Goal: Task Accomplishment & Management: Manage account settings

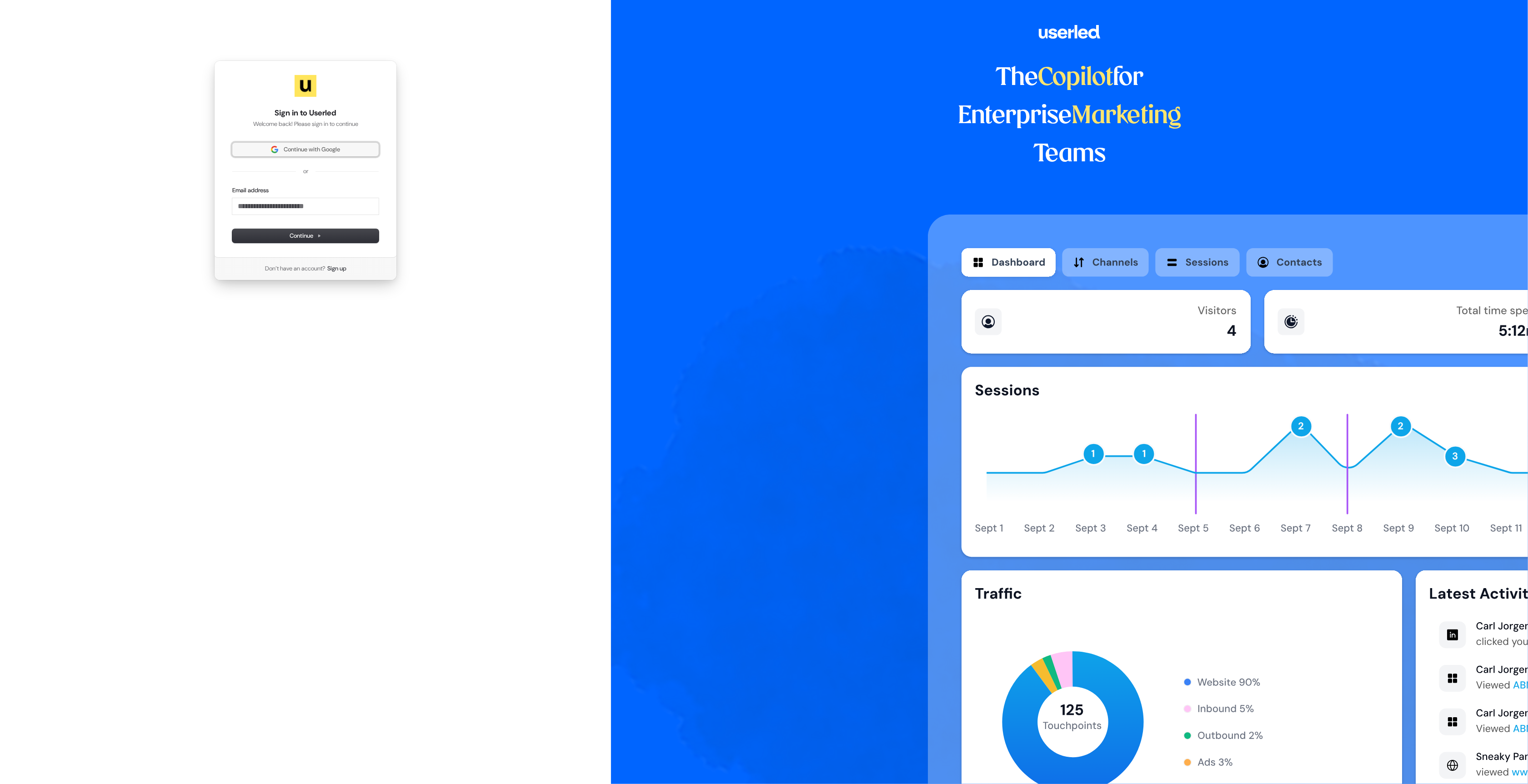
click at [314, 150] on span "Continue with Google" at bounding box center [311, 149] width 57 height 9
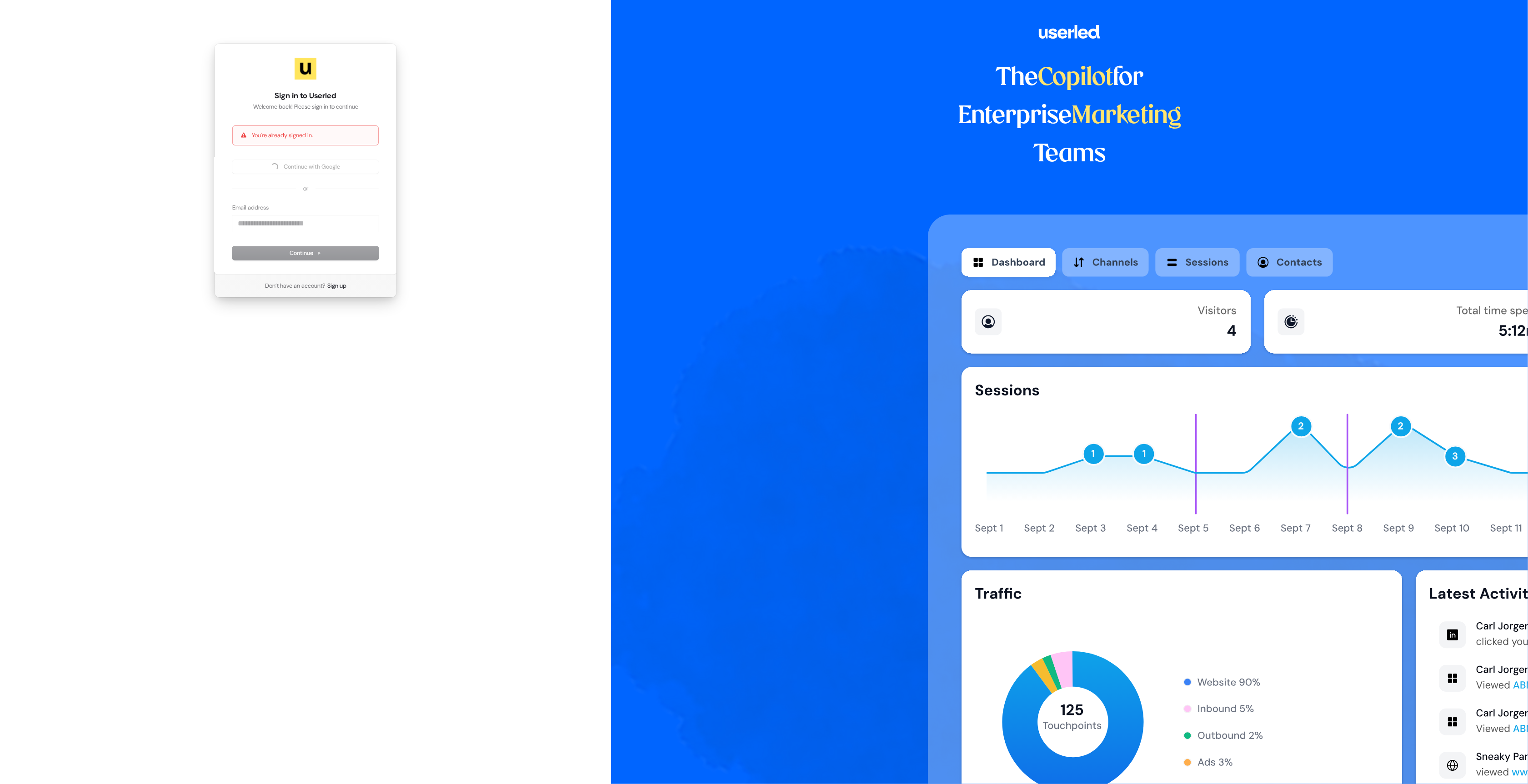
click at [506, 120] on div "Sign in to Userled Welcome back! Please sign in to continue You're already sign…" at bounding box center [305, 170] width 611 height 341
click at [315, 163] on span "Continue with Google" at bounding box center [311, 167] width 57 height 9
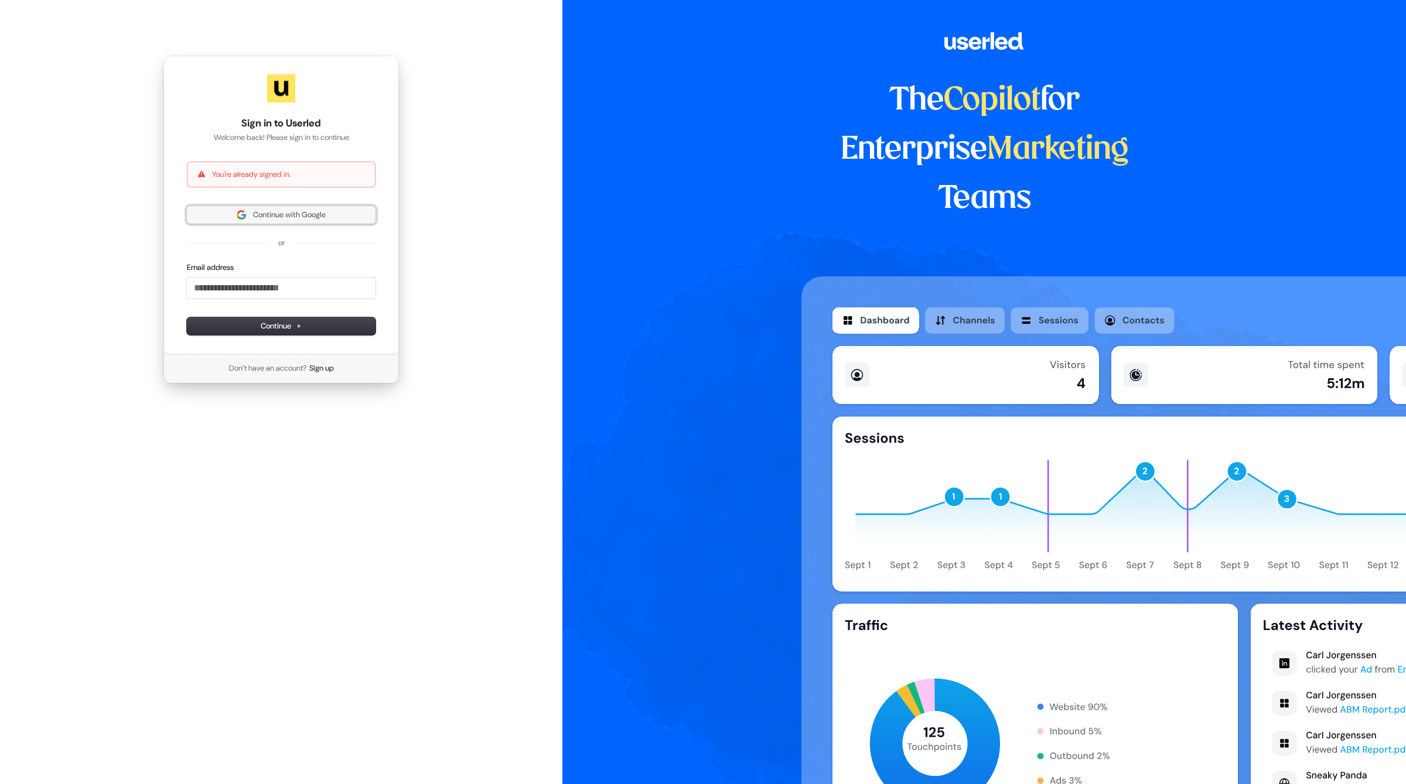
click at [281, 221] on button "Continue with Google" at bounding box center [281, 215] width 189 height 18
click at [274, 214] on span "Continue with Google" at bounding box center [289, 215] width 73 height 11
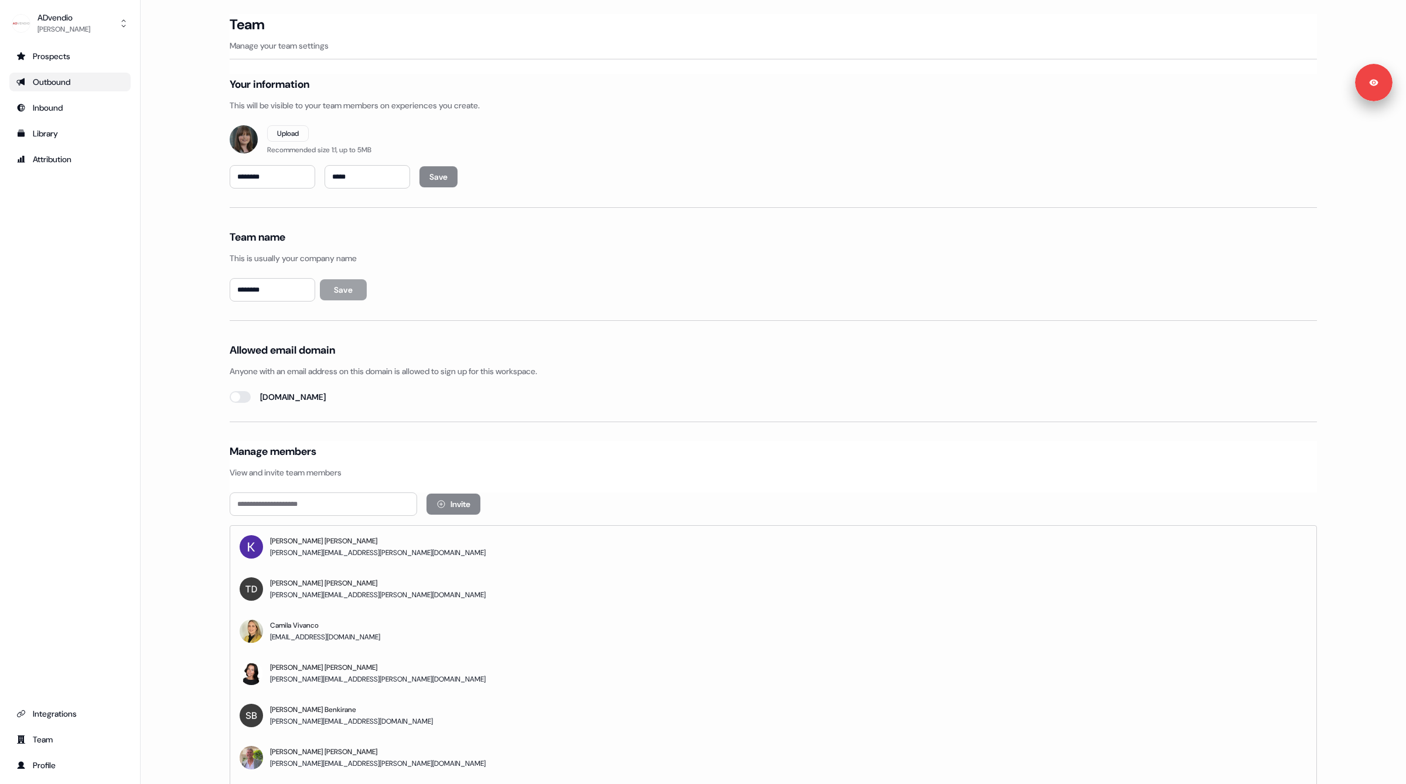
click at [66, 77] on div "Outbound" at bounding box center [69, 82] width 107 height 12
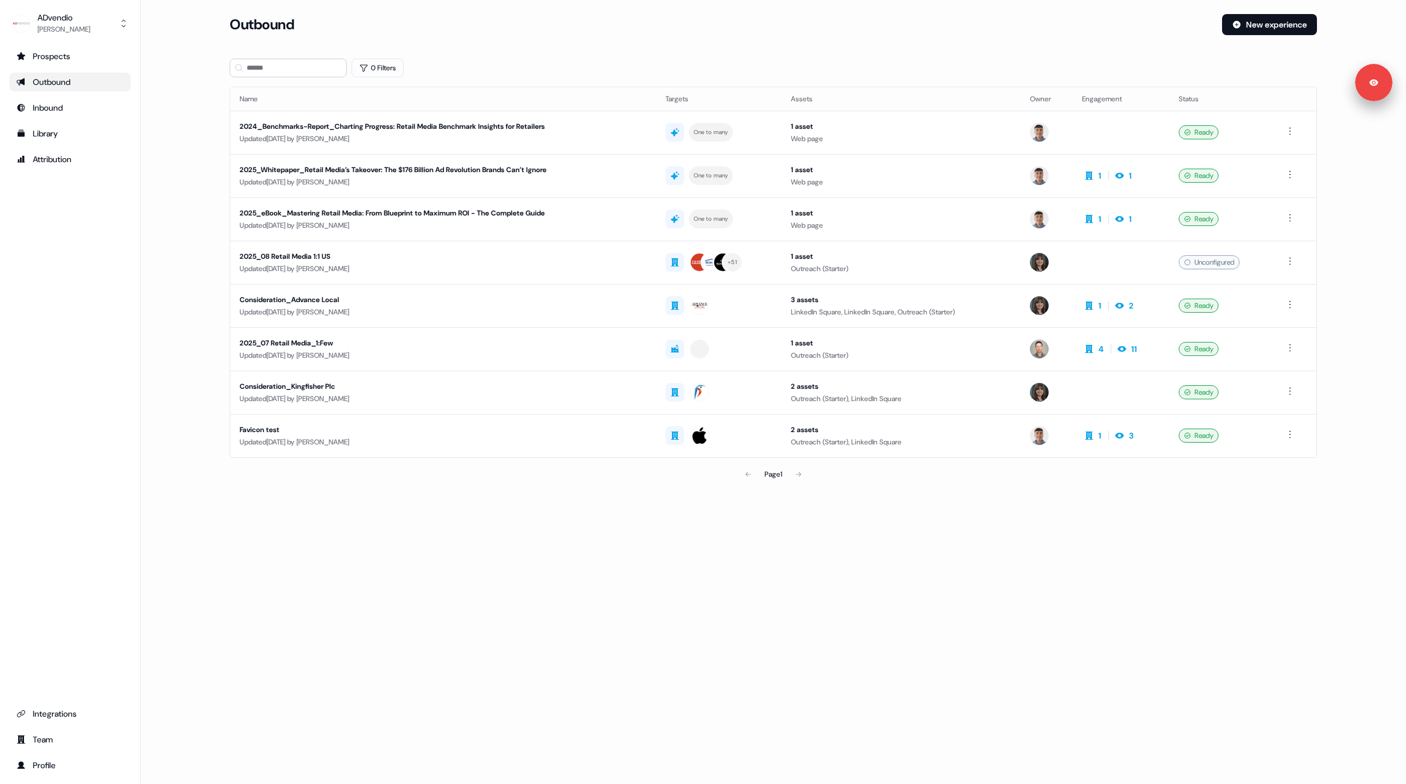
click at [61, 440] on div "Prospects Outbound Inbound Library Attribution Integrations Team Profile" at bounding box center [69, 411] width 121 height 728
click at [903, 617] on div "Loading... Outbound New experience 0 Filters Name Targets Assets Owner Engageme…" at bounding box center [773, 392] width 1265 height 784
click at [67, 80] on div "Outbound" at bounding box center [69, 82] width 107 height 12
click at [815, 586] on div "Loading... Outbound New experience 0 Filters Name Targets Assets Owner Engageme…" at bounding box center [773, 392] width 1265 height 784
click at [797, 472] on div "Page 1" at bounding box center [773, 474] width 356 height 23
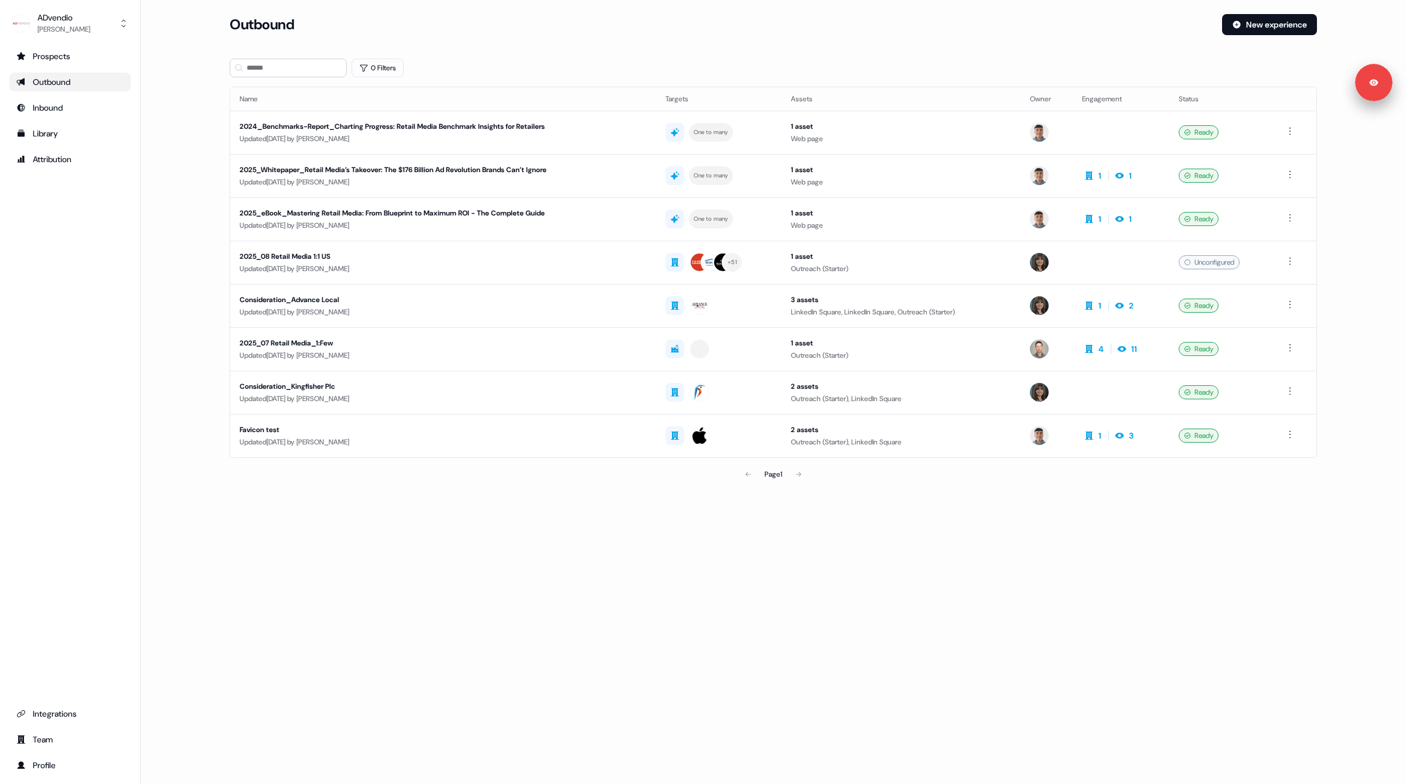
click at [802, 472] on div "Page 1" at bounding box center [773, 474] width 356 height 23
click at [731, 521] on div "Loading... Outbound New experience 0 Filters Name Targets Assets Owner Engageme…" at bounding box center [773, 392] width 1265 height 784
click at [61, 53] on div "Prospects" at bounding box center [69, 56] width 107 height 12
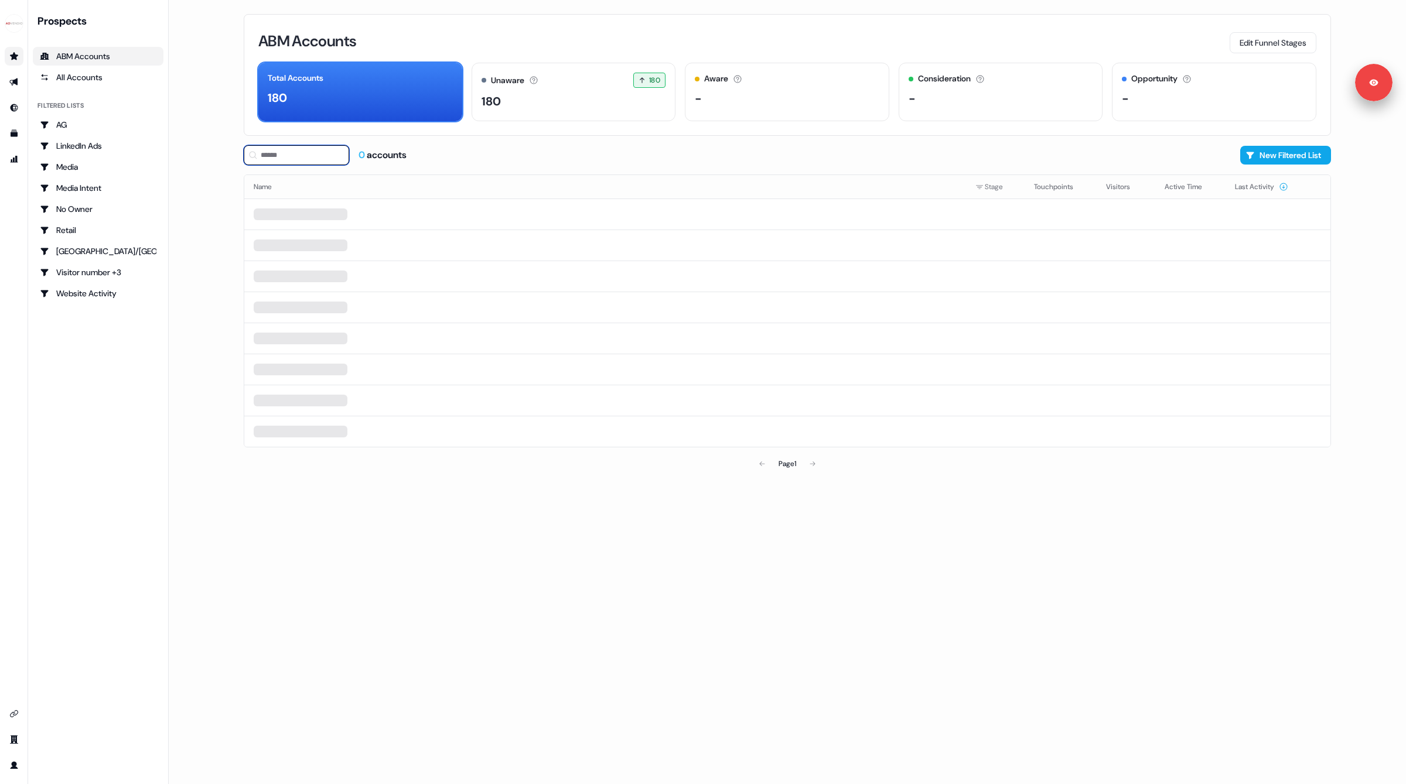
click at [284, 152] on input at bounding box center [296, 155] width 105 height 20
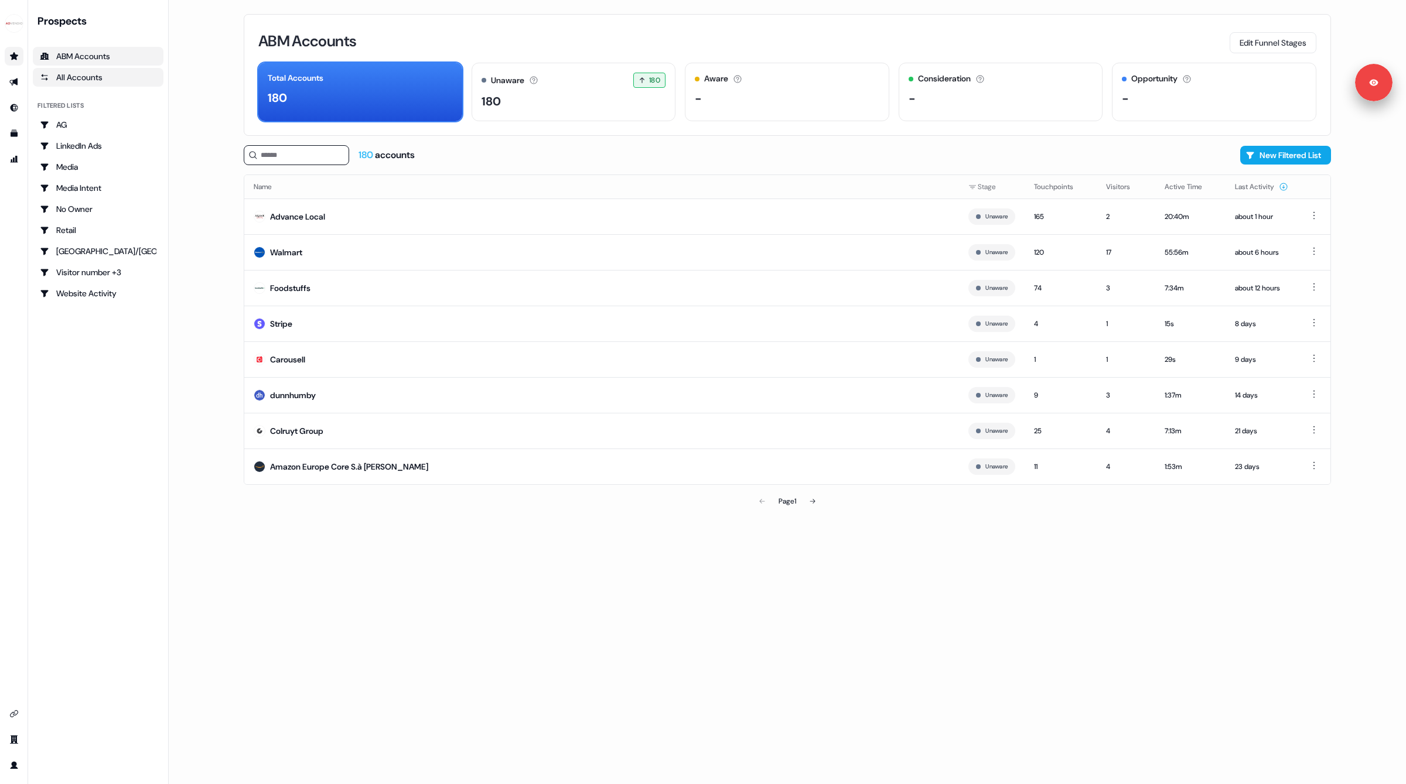
click at [71, 75] on div "All Accounts" at bounding box center [98, 77] width 117 height 12
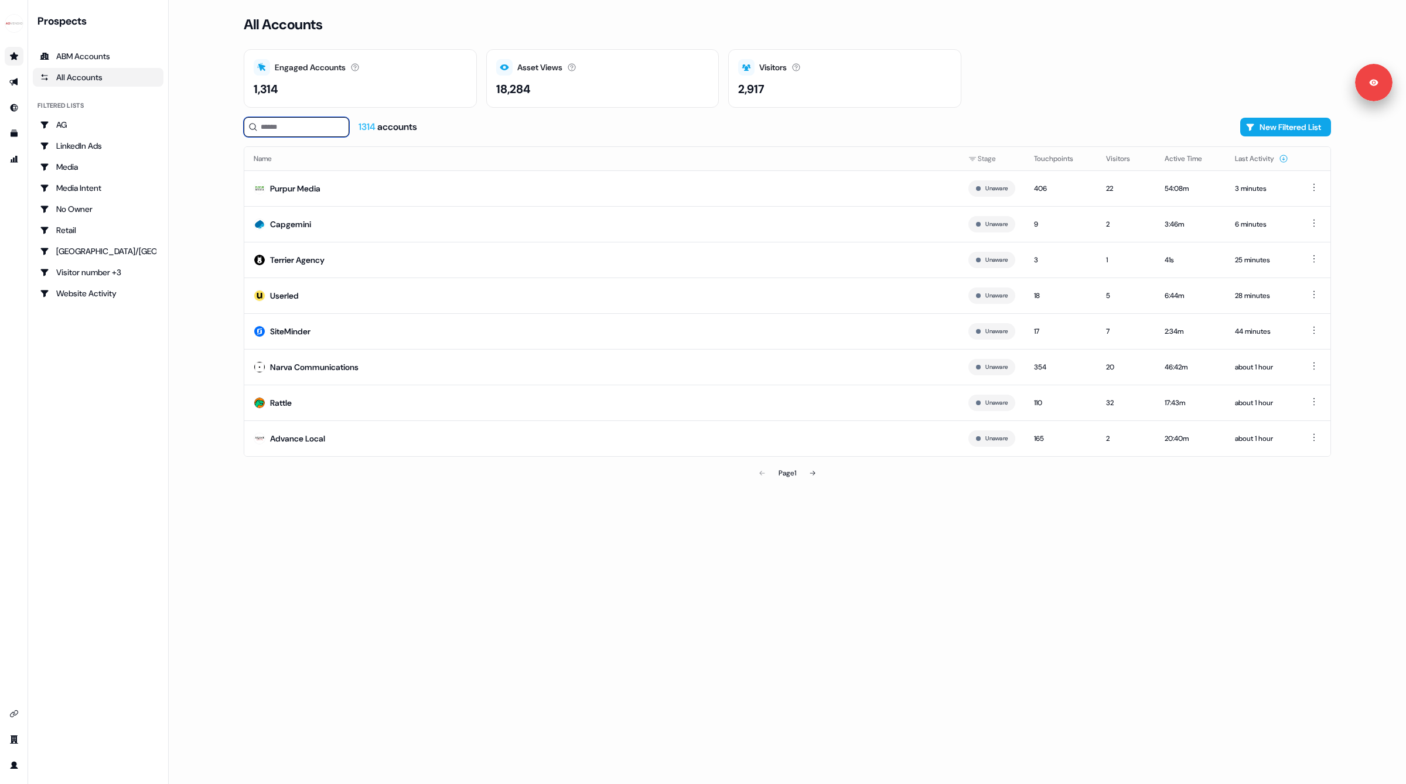
click at [292, 127] on input at bounding box center [296, 127] width 105 height 20
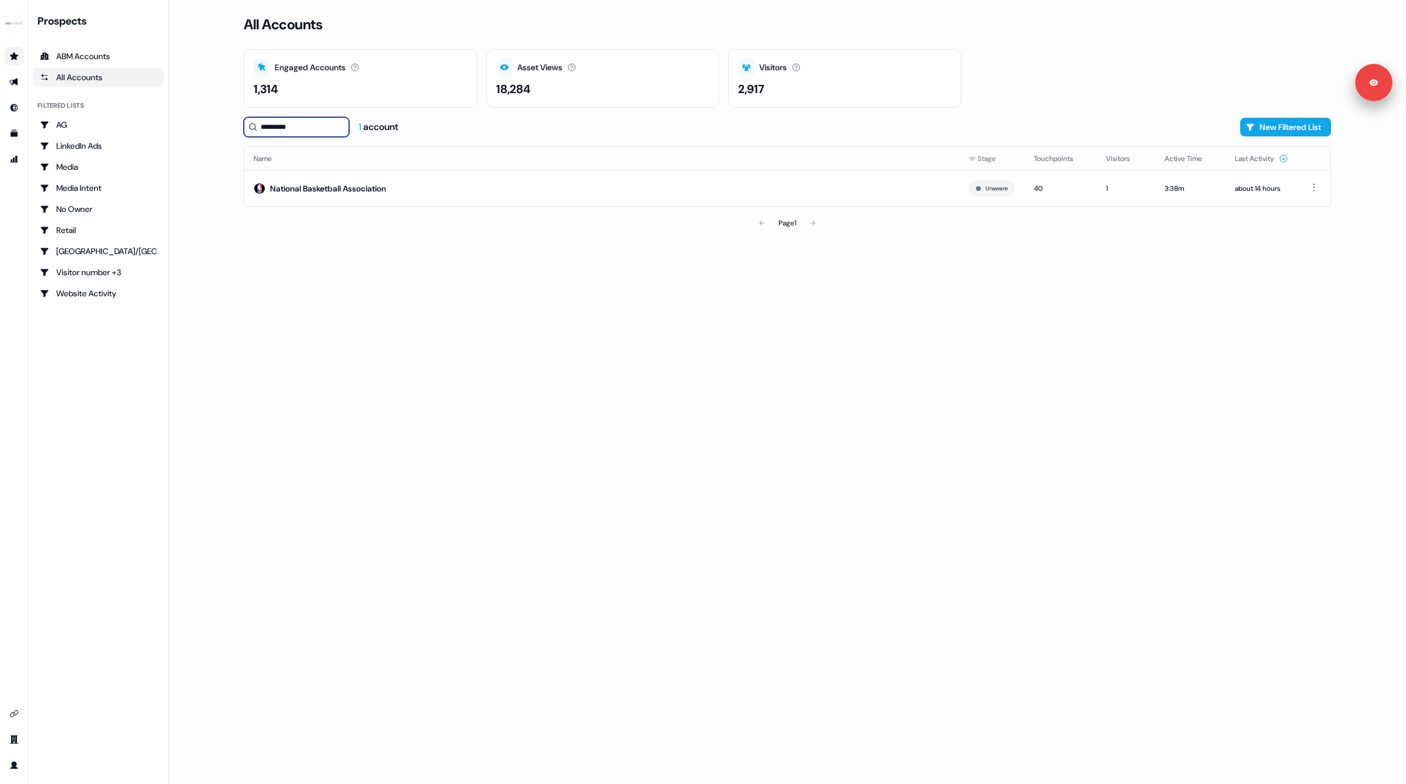
click at [310, 126] on input "*********" at bounding box center [296, 127] width 105 height 20
type input "*****"
click at [422, 190] on td "Shopify" at bounding box center [601, 188] width 715 height 36
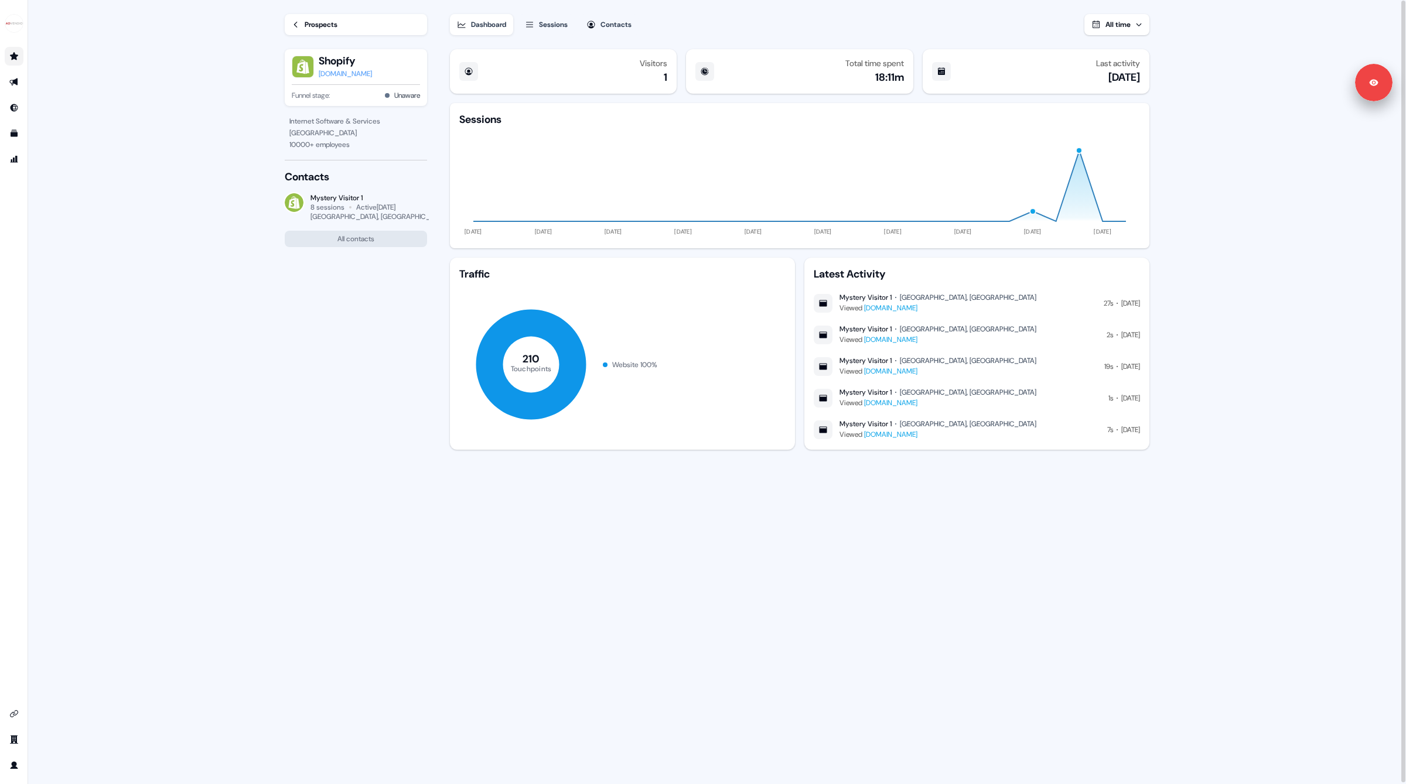
click at [941, 572] on div "Visitors 1 Total time spent 18:11m Last activity [DATE] Sessions [DATE] [DATE] …" at bounding box center [799, 415] width 703 height 741
click at [611, 30] on div "Contacts" at bounding box center [615, 25] width 31 height 12
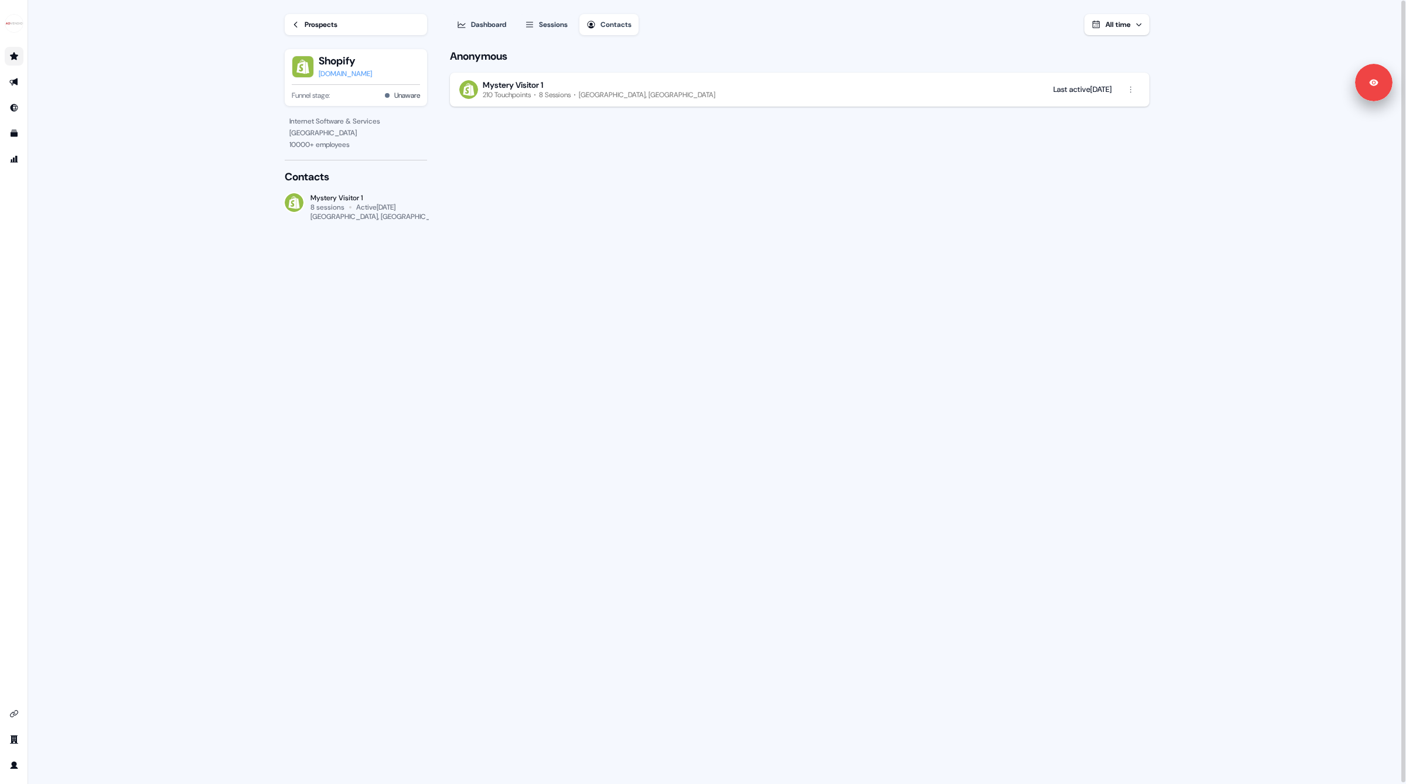
click at [613, 90] on div "[GEOGRAPHIC_DATA], [GEOGRAPHIC_DATA]" at bounding box center [647, 94] width 136 height 9
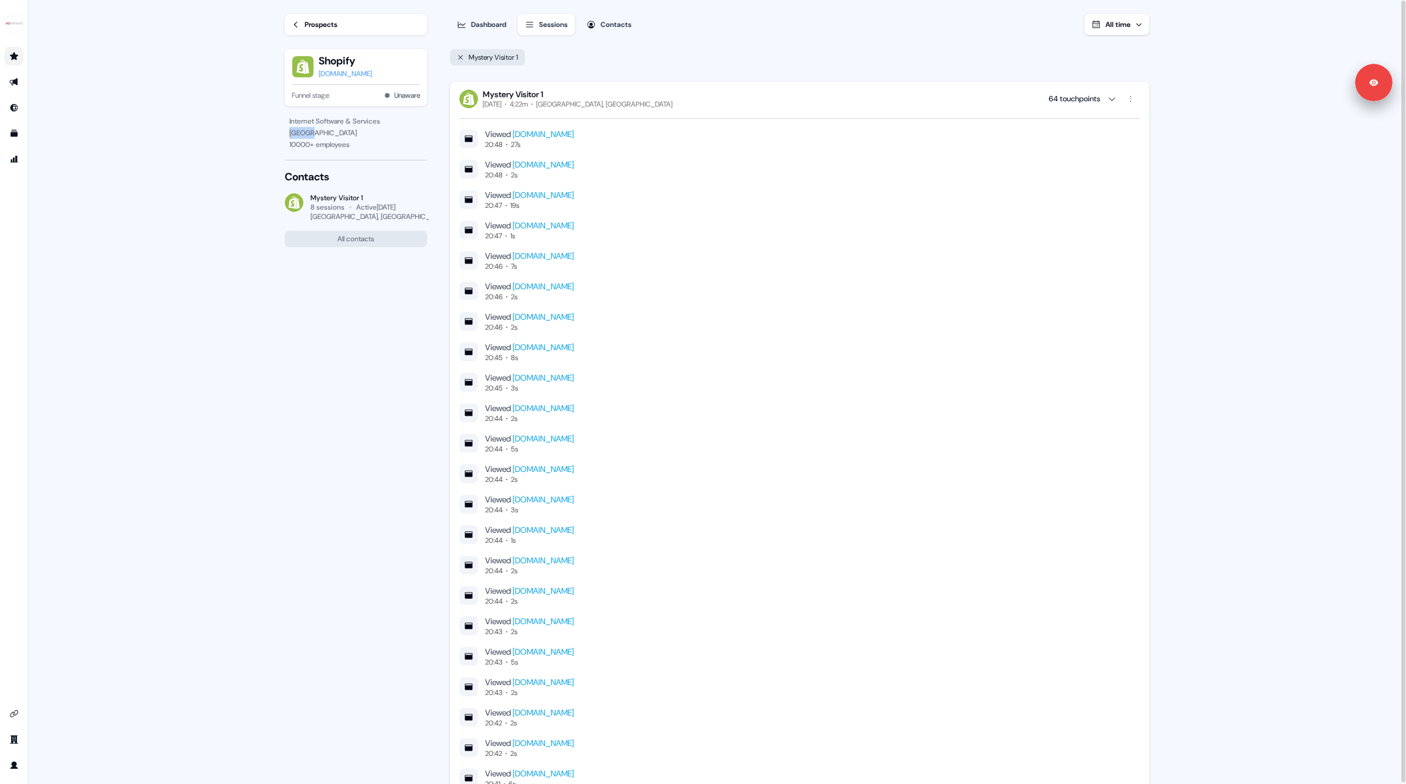
drag, startPoint x: 327, startPoint y: 131, endPoint x: 257, endPoint y: 136, distance: 71.1
click at [257, 136] on main "Loading... Prospects Shopify [DOMAIN_NAME] Funnel stage: Unaware Internet Softw…" at bounding box center [717, 392] width 1378 height 785
click at [439, 190] on section "Loading... Prospects Shopify [DOMAIN_NAME] Funnel stage: Unaware Internet Softw…" at bounding box center [717, 392] width 902 height 785
click at [1135, 97] on html "For the best experience switch devices to a bigger screen. Go to [DOMAIN_NAME] …" at bounding box center [703, 392] width 1406 height 784
click at [13, 716] on html "For the best experience switch devices to a bigger screen. Go to [DOMAIN_NAME] …" at bounding box center [703, 392] width 1406 height 784
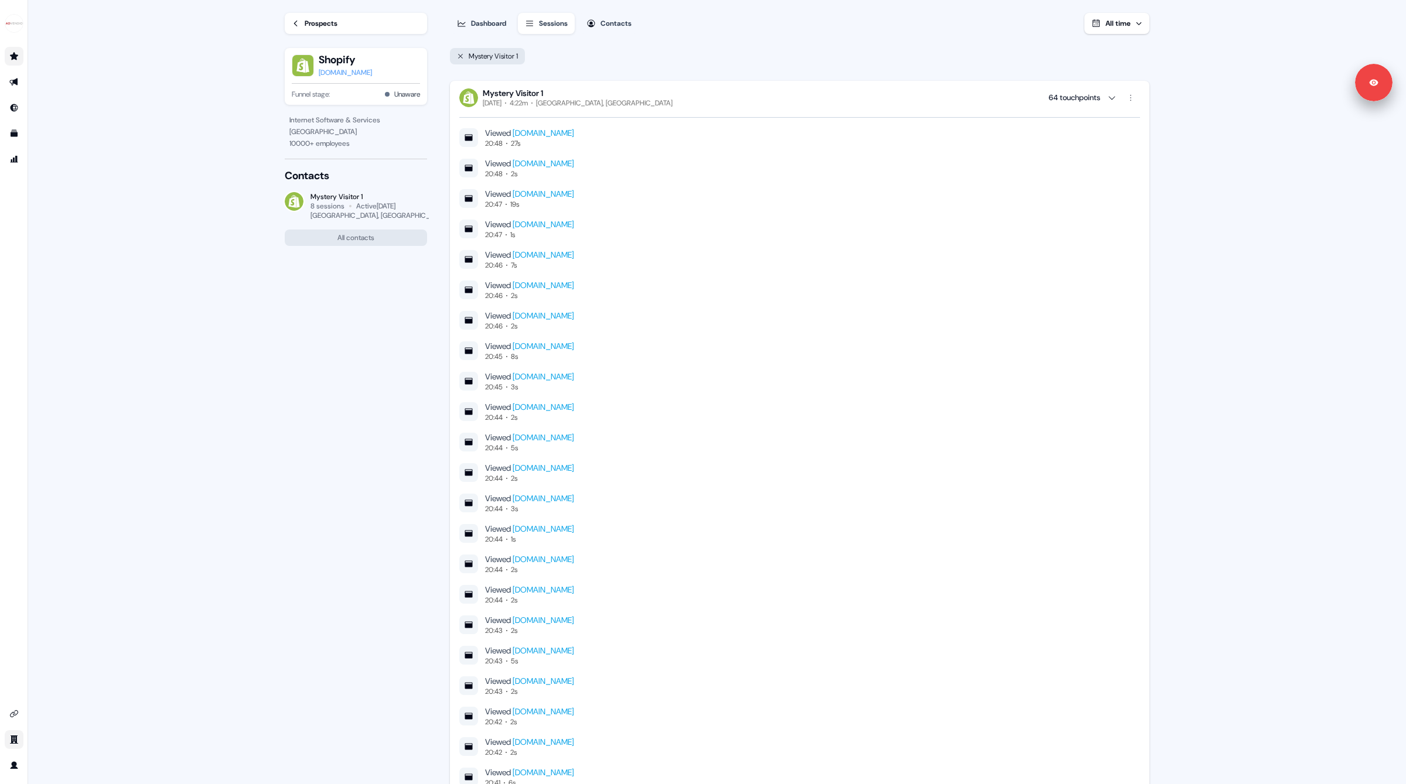
click at [8, 743] on link "Go to team" at bounding box center [14, 739] width 19 height 19
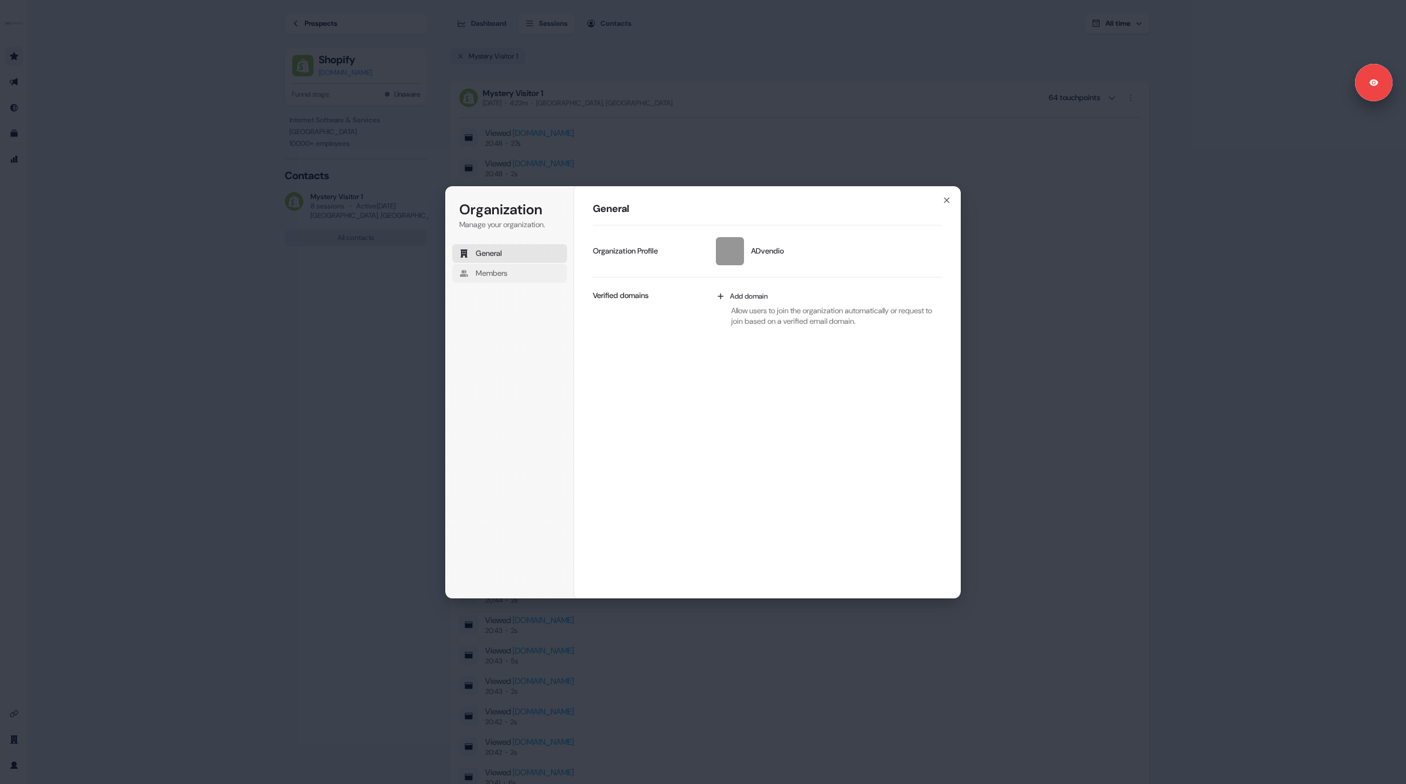
click at [498, 268] on span "Members" at bounding box center [492, 273] width 32 height 11
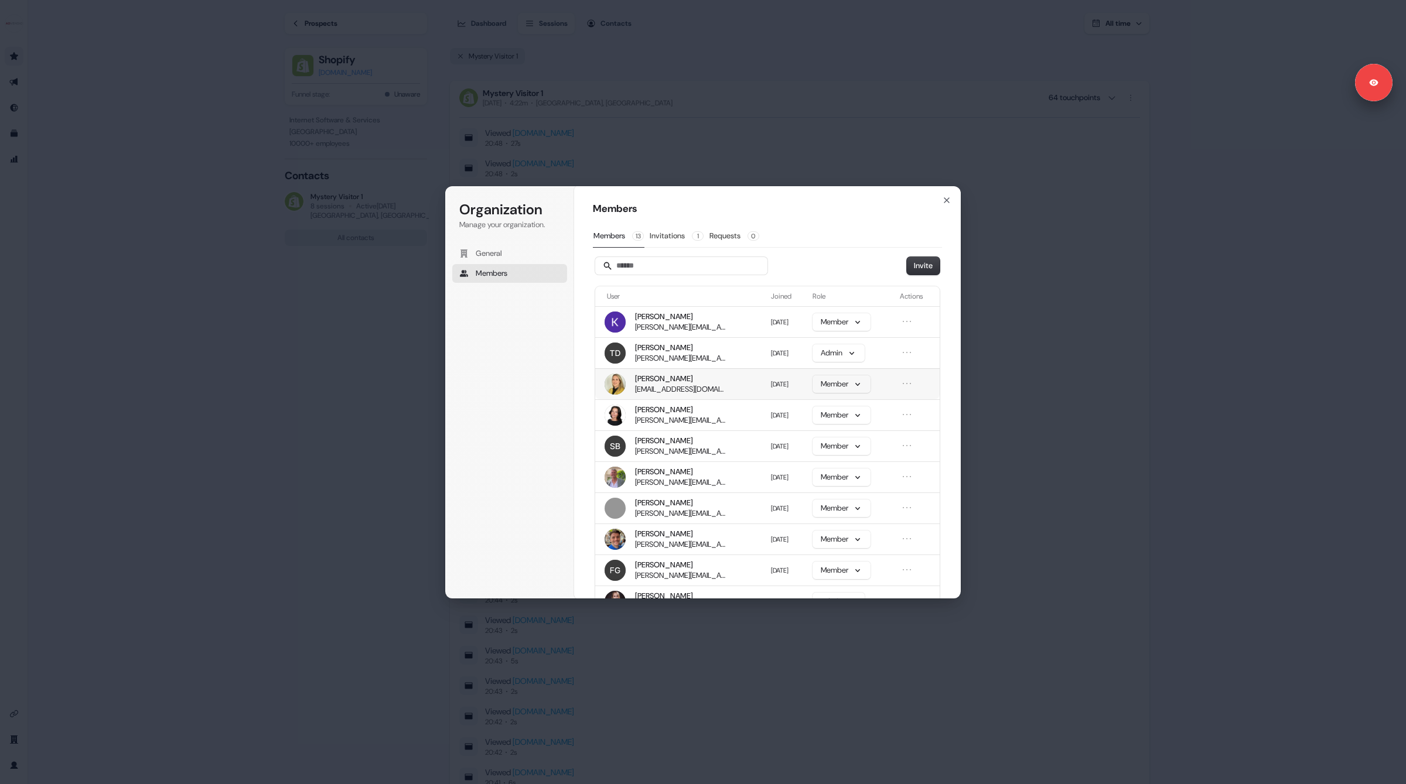
scroll to position [58, 0]
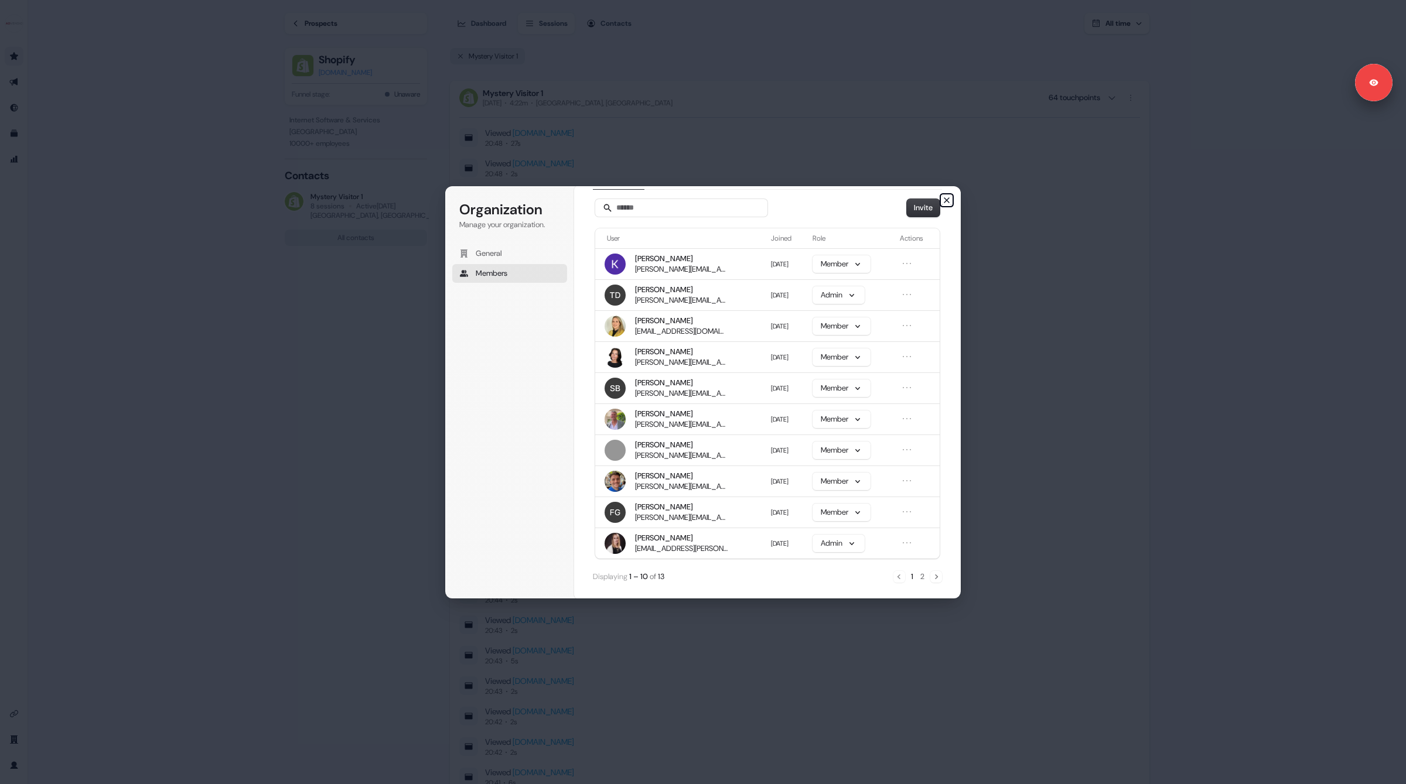
click at [949, 198] on icon "button" at bounding box center [946, 200] width 9 height 9
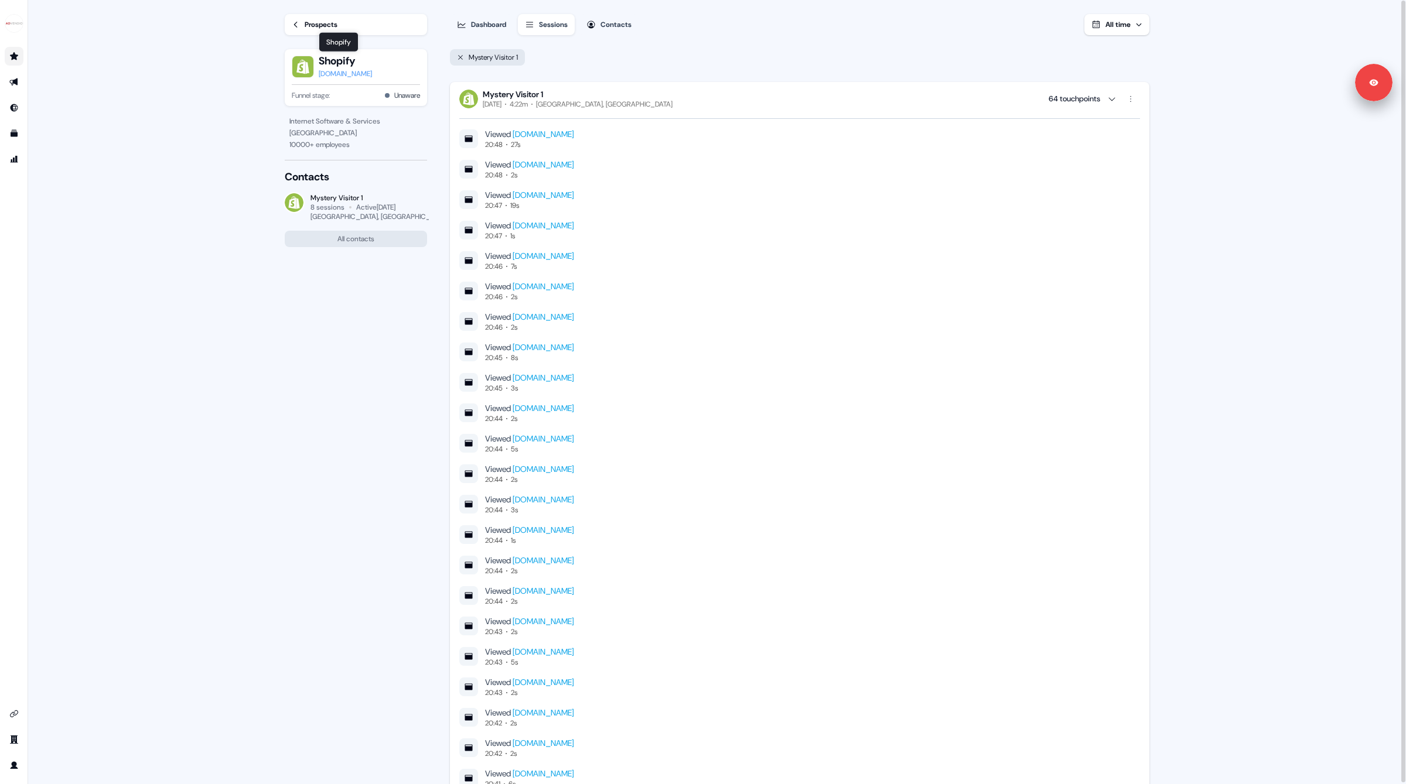
click at [309, 26] on div "Prospects" at bounding box center [321, 25] width 33 height 12
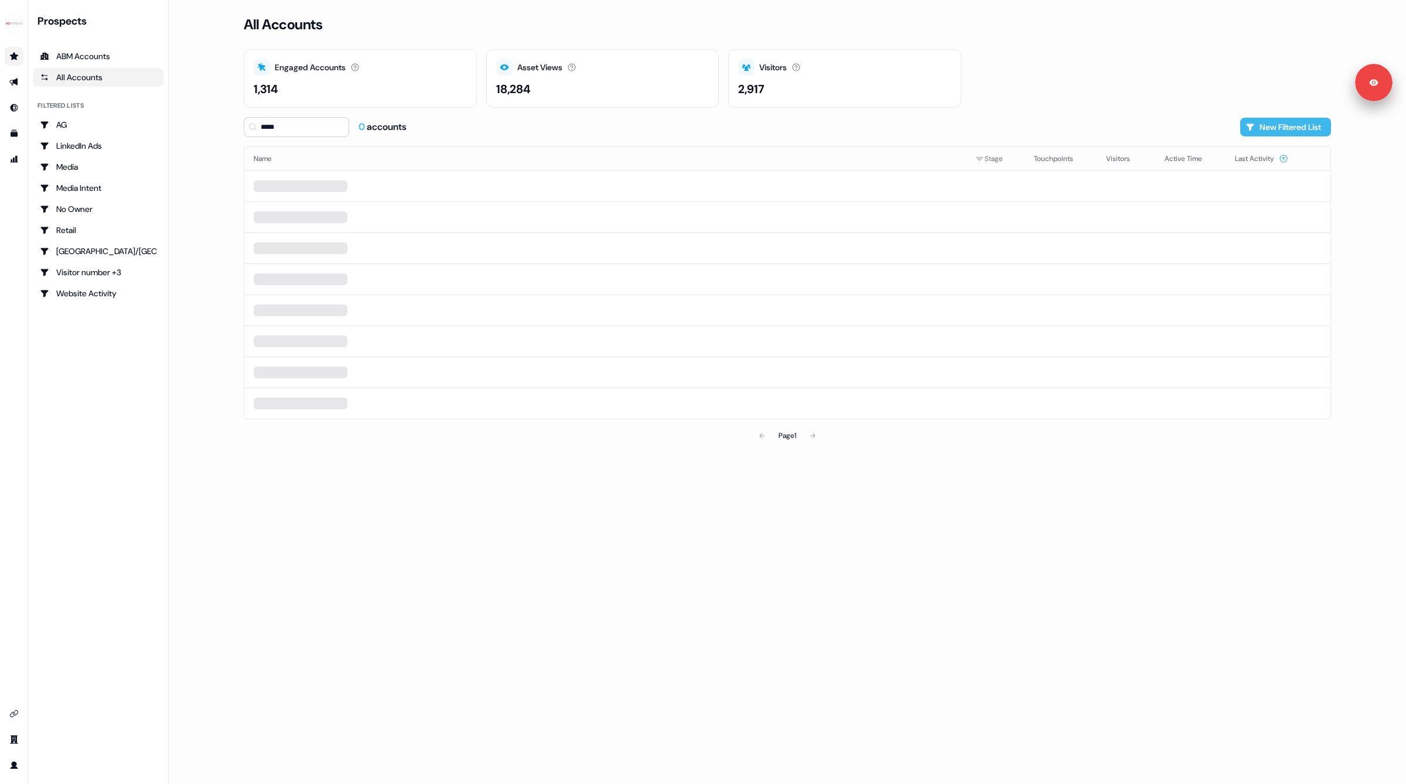
click at [1284, 136] on button "New Filtered List" at bounding box center [1285, 127] width 91 height 19
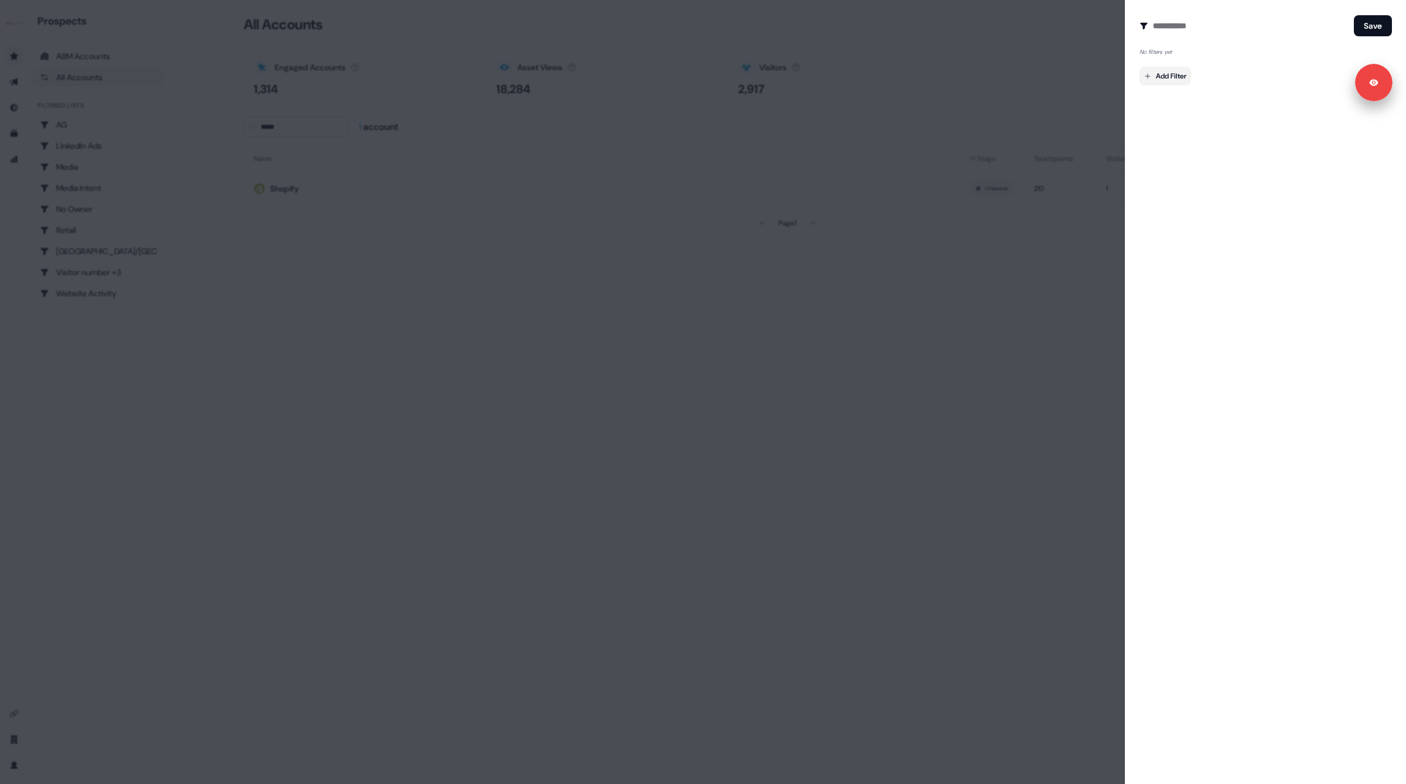
click at [1174, 78] on body "For the best experience switch devices to a bigger screen. Go to [DOMAIN_NAME] …" at bounding box center [703, 392] width 1406 height 784
click at [1186, 295] on span "Hubspot Company" at bounding box center [1187, 291] width 60 height 9
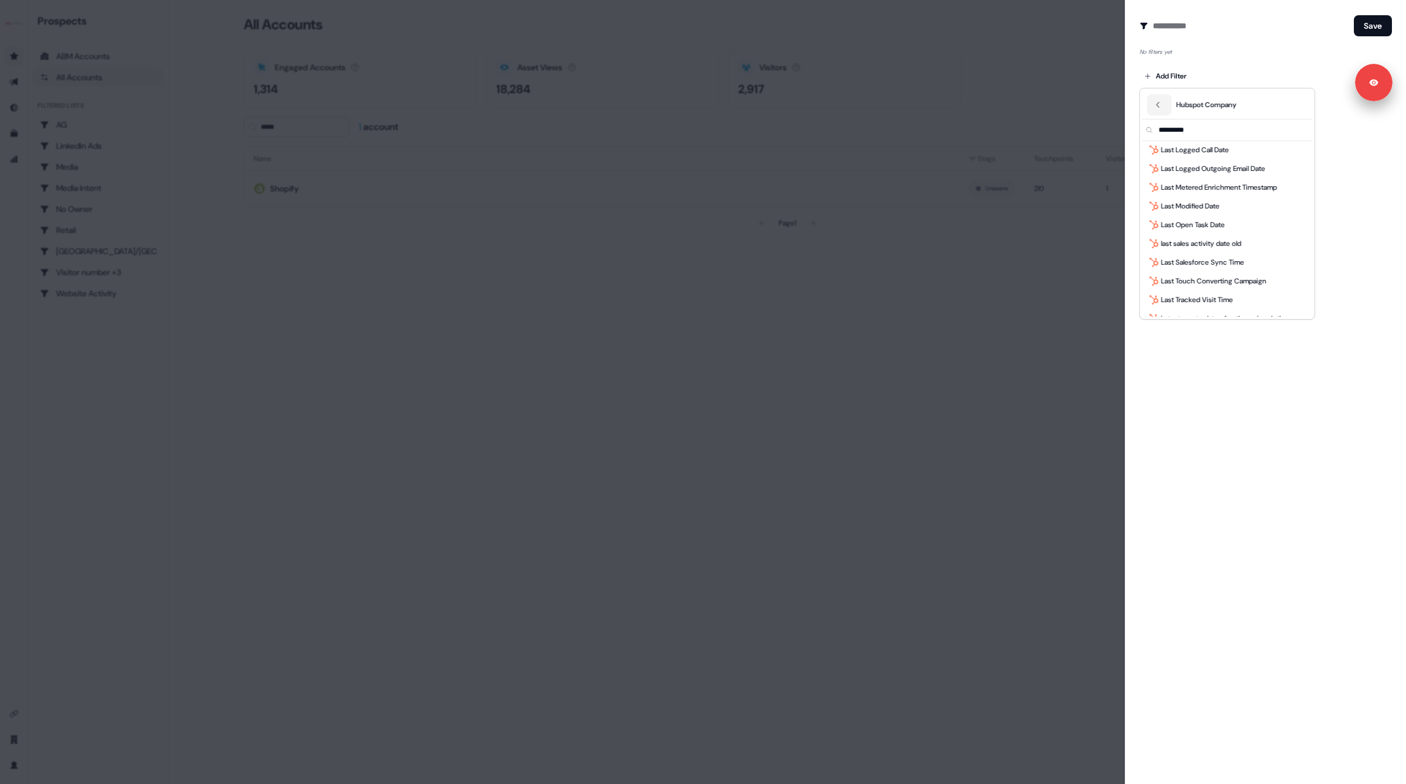
scroll to position [1563, 0]
click at [1157, 107] on icon "Back" at bounding box center [1158, 105] width 8 height 8
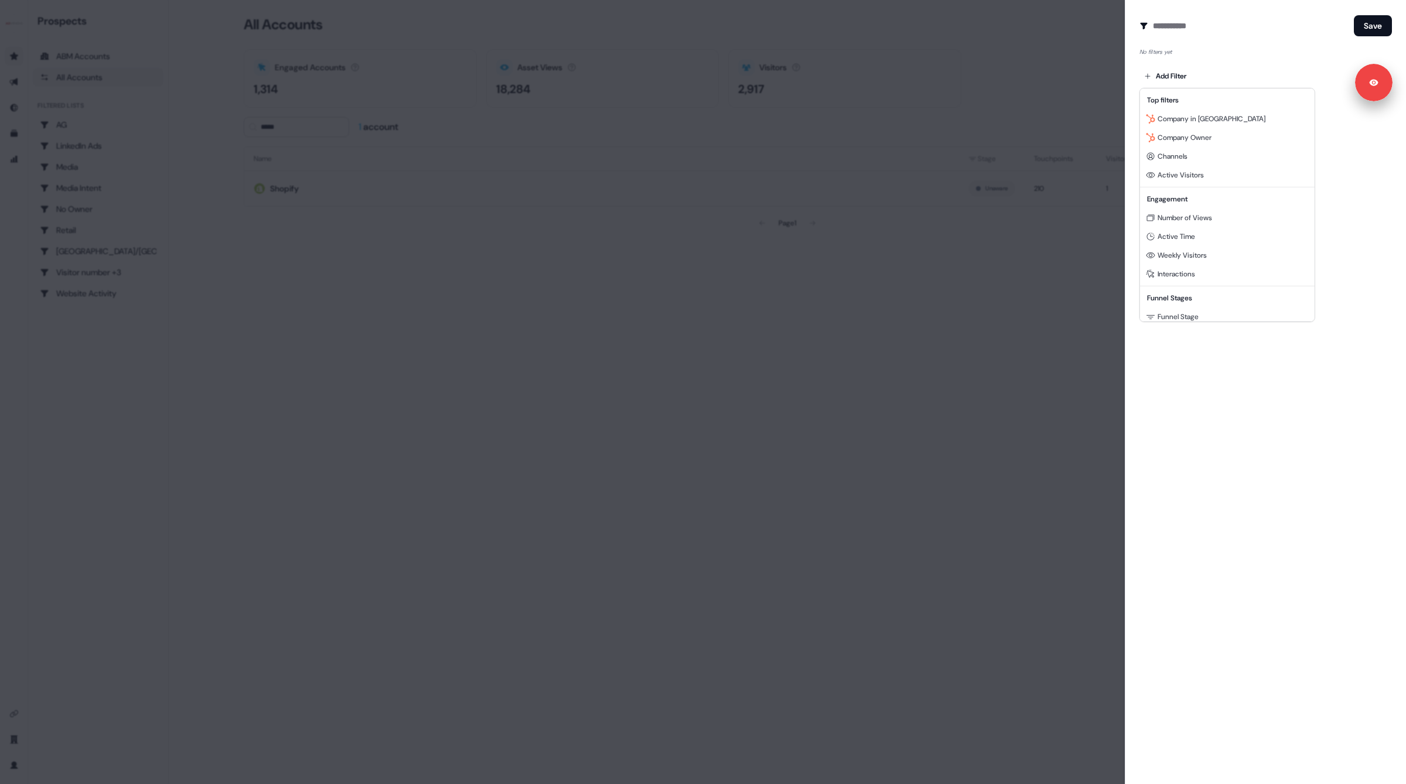
click at [1174, 446] on div at bounding box center [703, 392] width 1406 height 784
click at [562, 378] on div at bounding box center [703, 392] width 1406 height 784
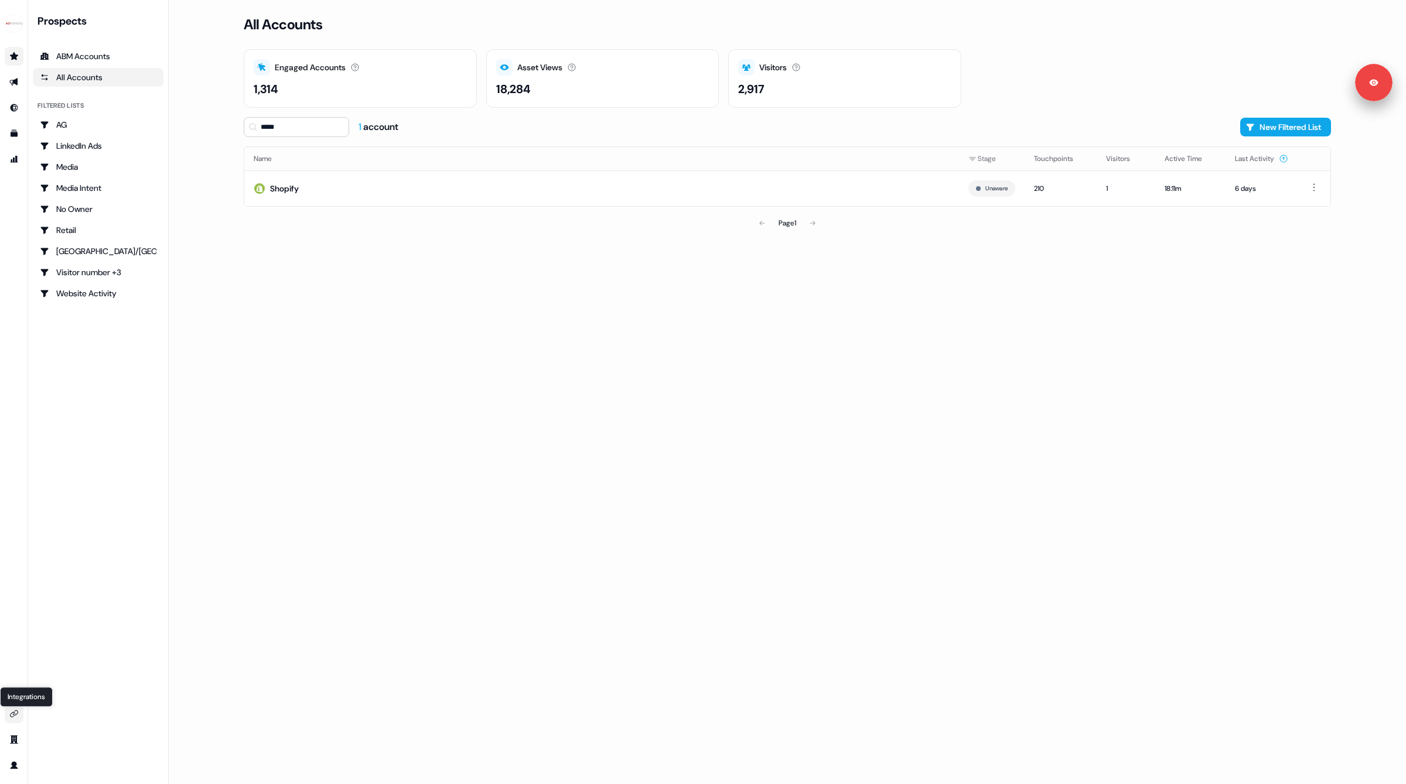
click at [14, 715] on icon "Go to integrations" at bounding box center [14, 713] width 8 height 7
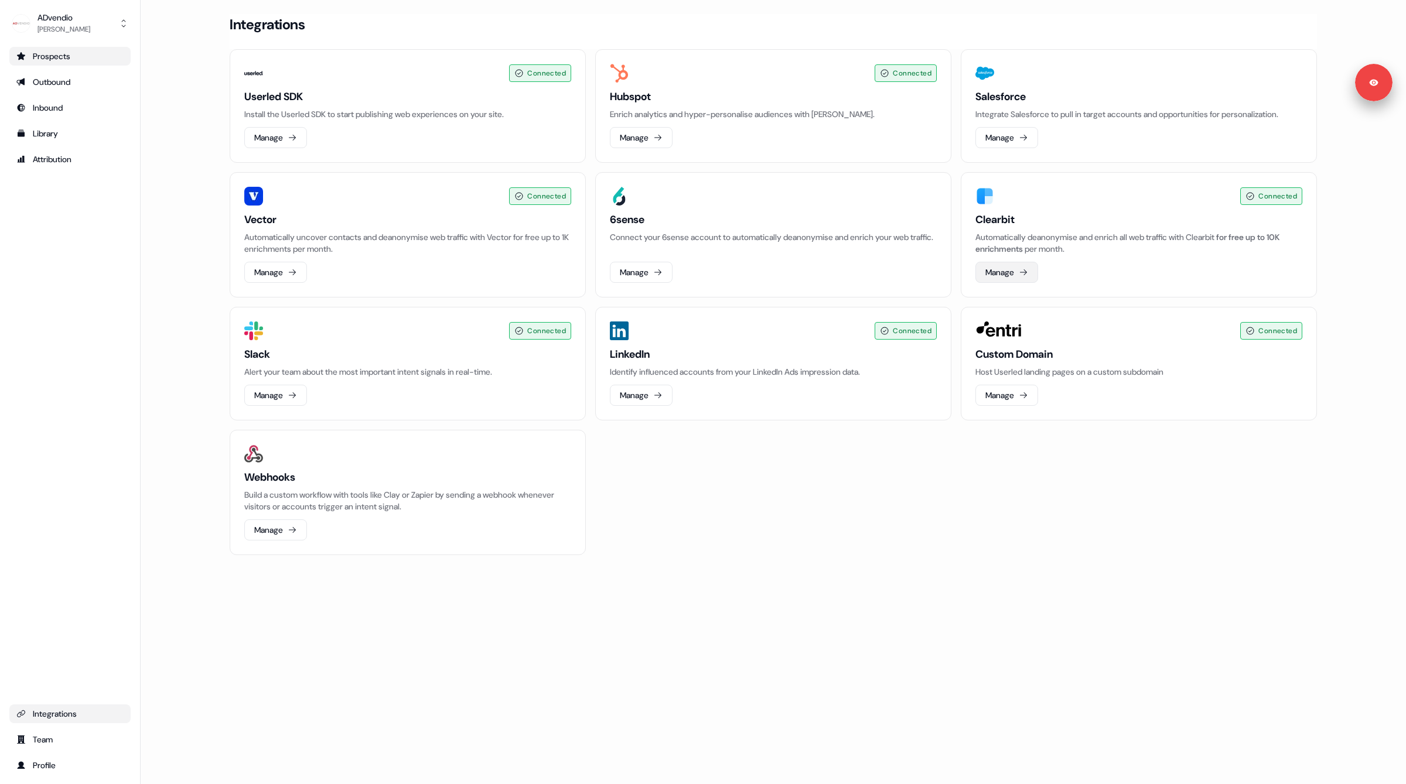
click at [1006, 269] on button "Manage" at bounding box center [1006, 272] width 63 height 21
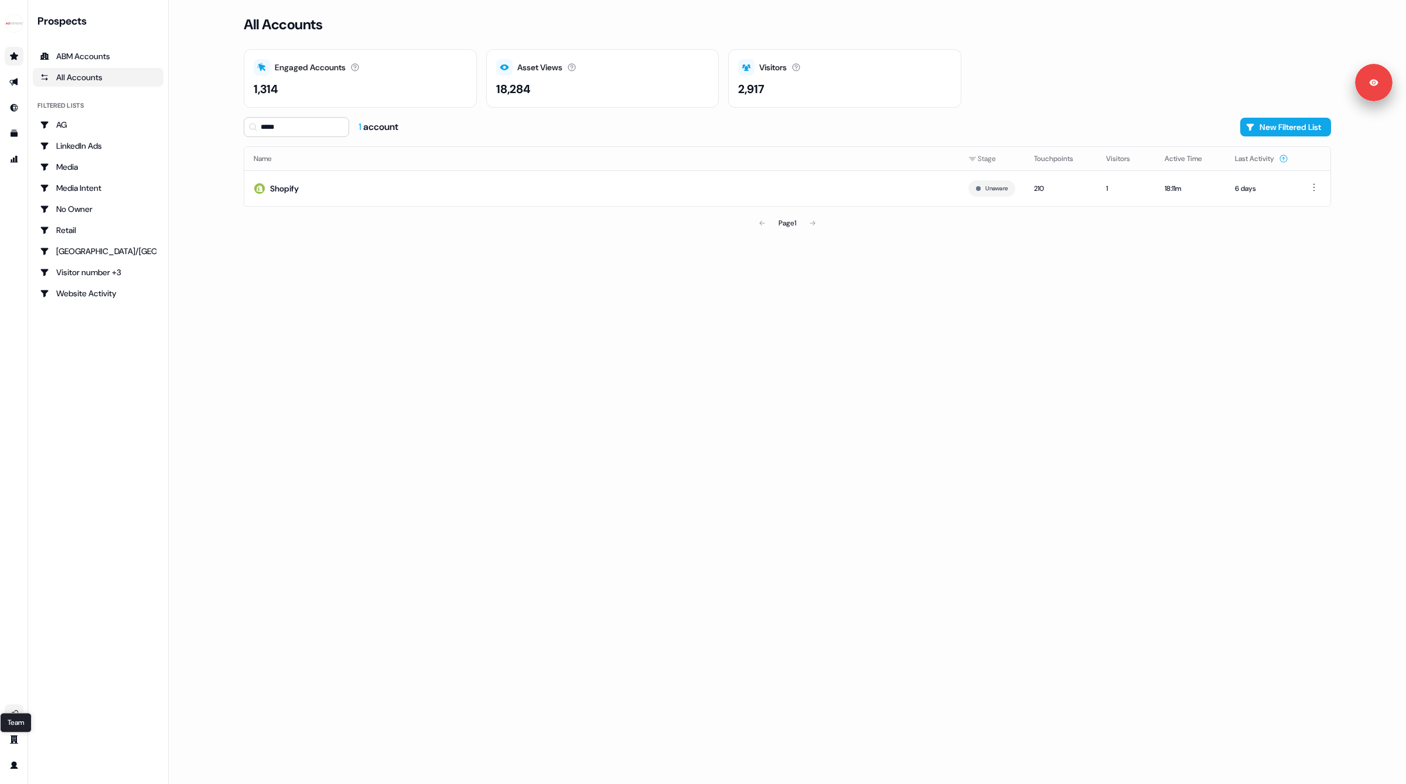
click at [14, 712] on icon "Go to integrations" at bounding box center [14, 713] width 8 height 7
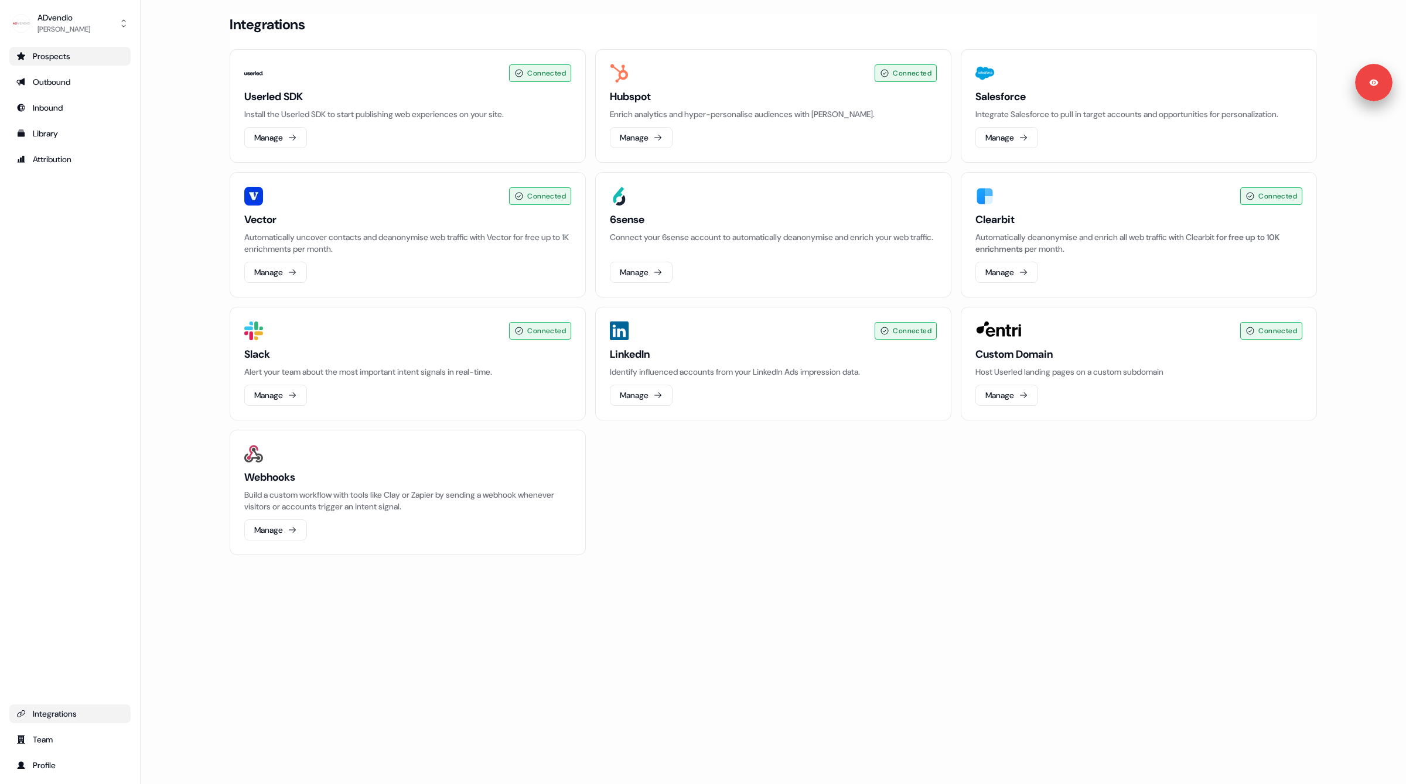
click at [78, 61] on div "Prospects" at bounding box center [69, 56] width 107 height 12
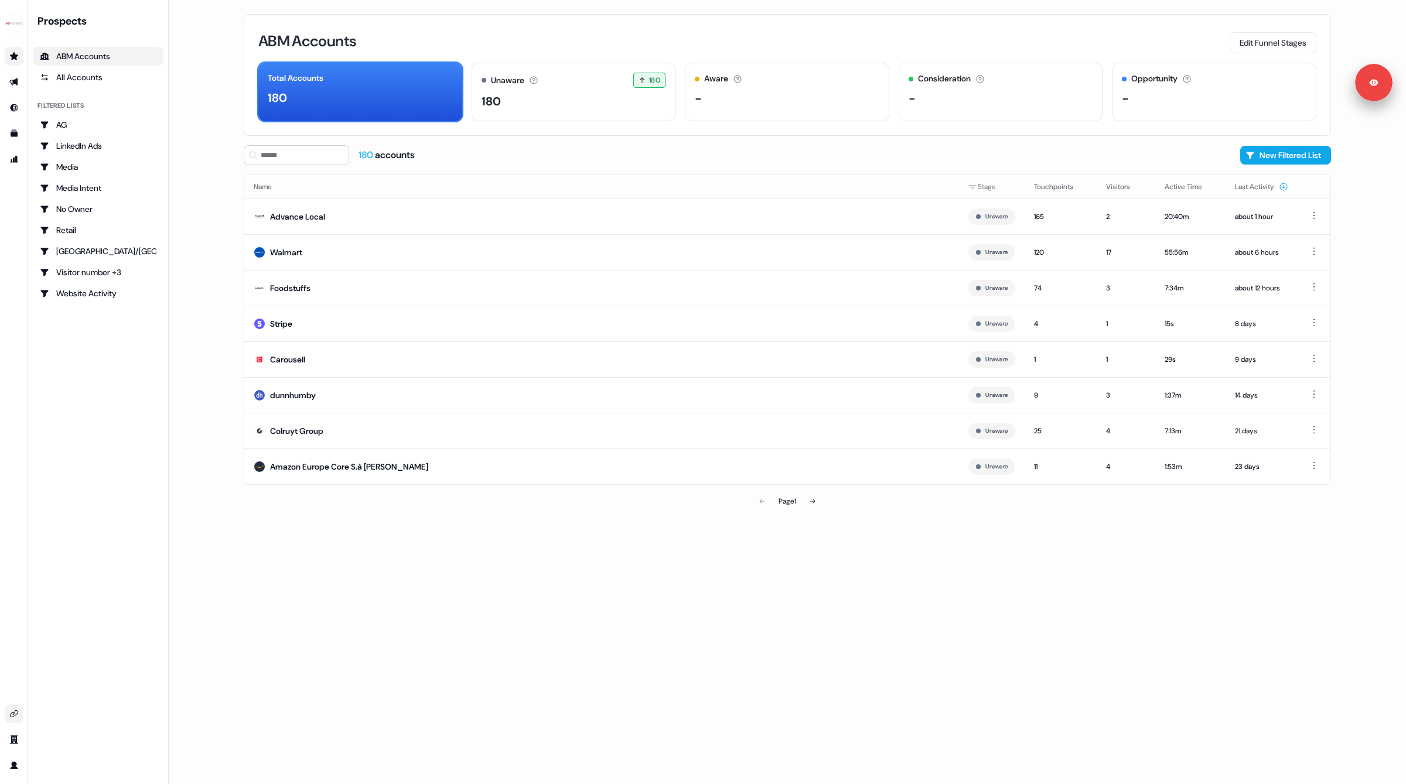
click at [11, 715] on icon "Go to integrations" at bounding box center [13, 713] width 9 height 9
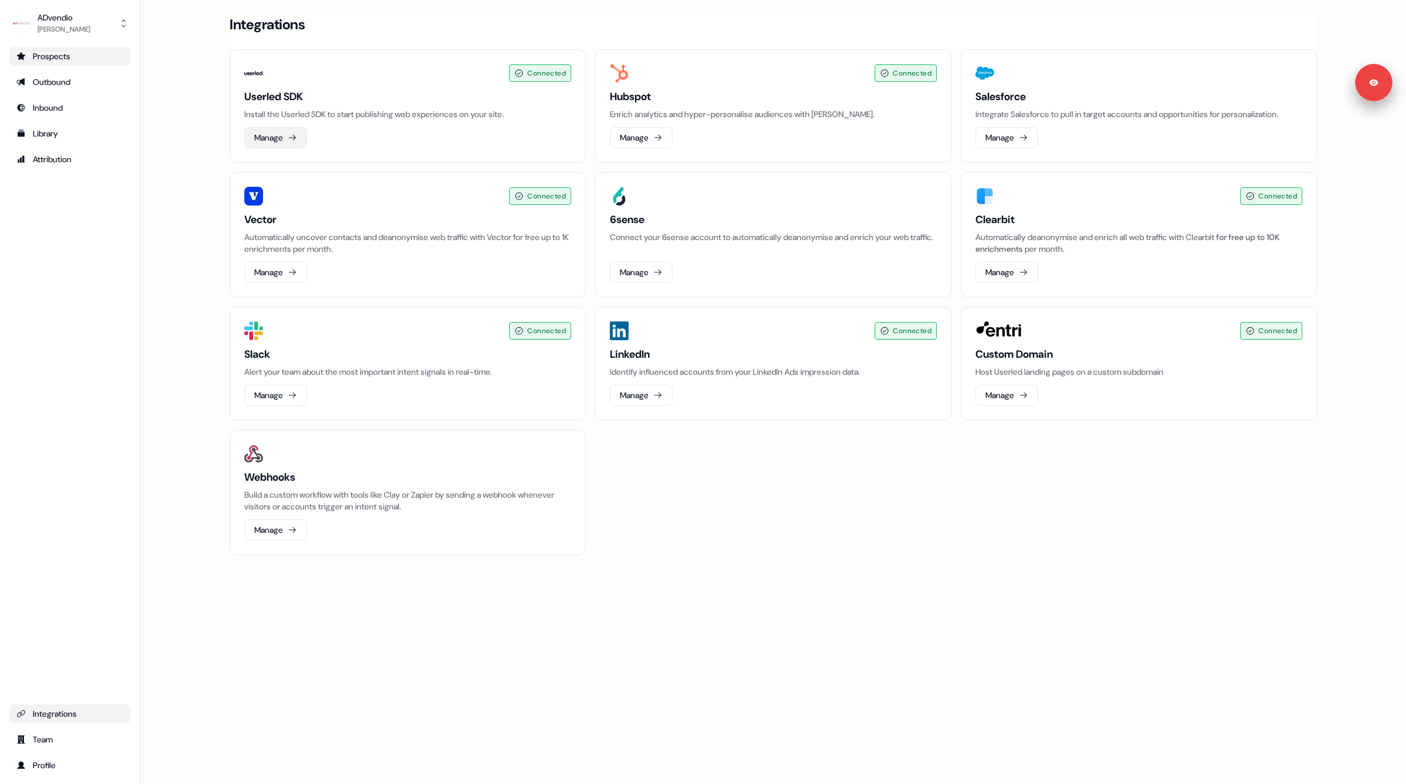
click at [277, 131] on button "Manage" at bounding box center [275, 137] width 63 height 21
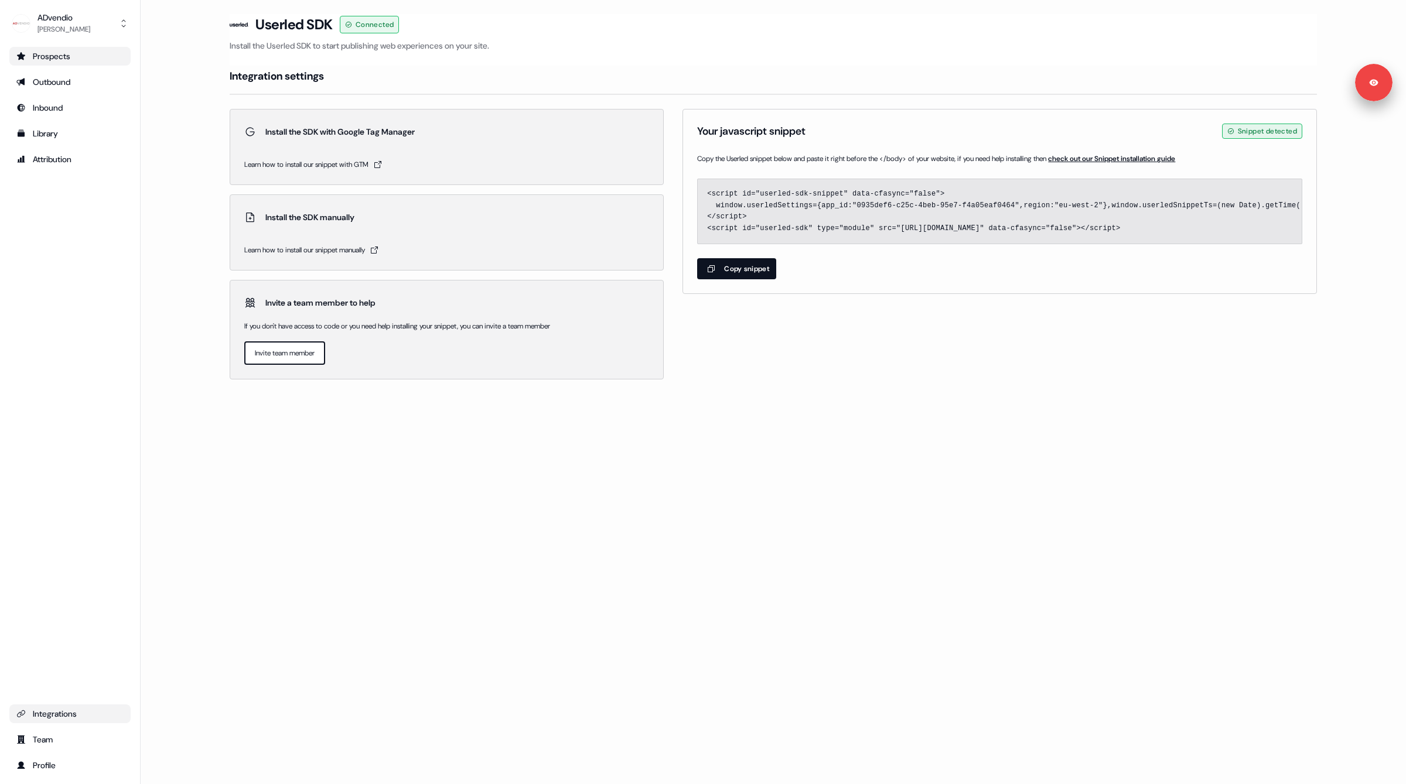
click at [78, 58] on div "Prospects" at bounding box center [69, 56] width 107 height 12
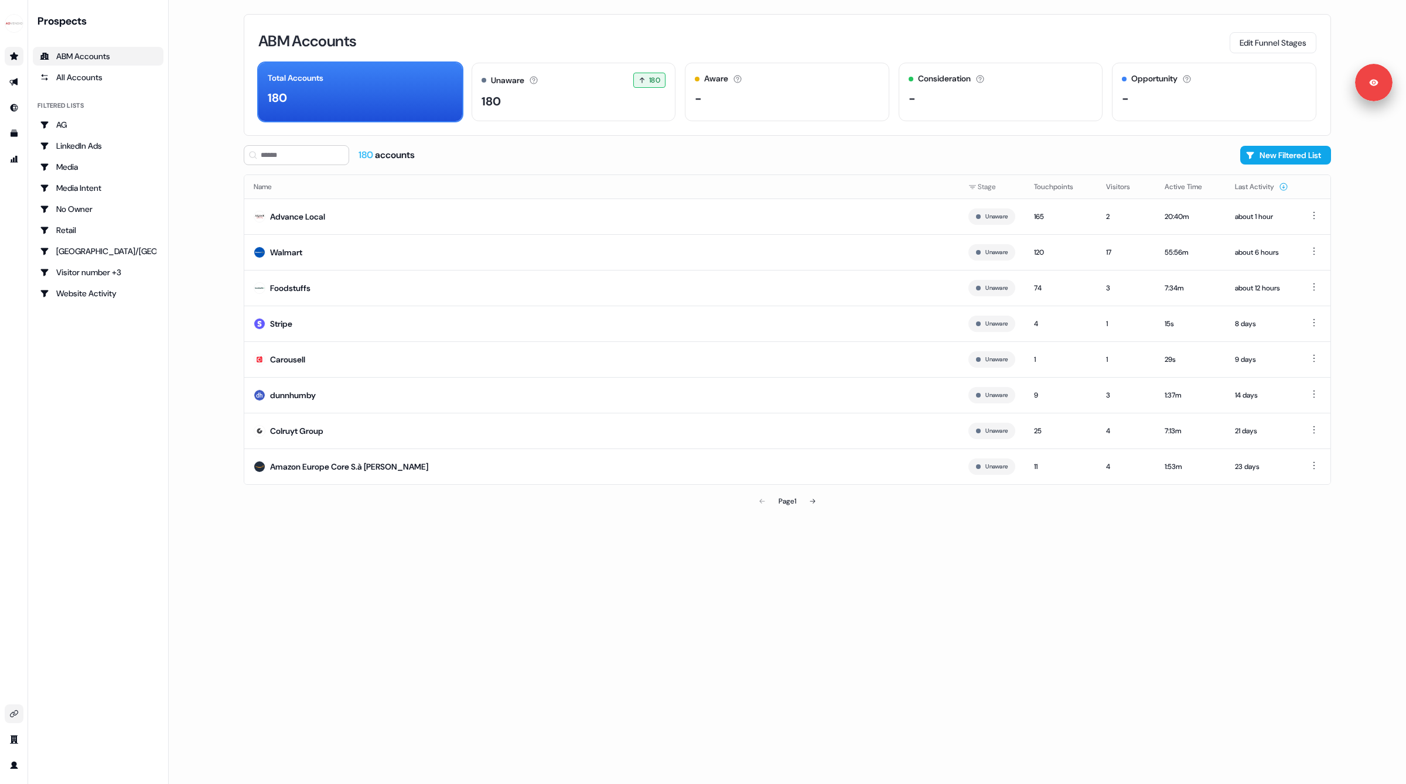
click at [14, 711] on icon "Go to integrations" at bounding box center [14, 713] width 8 height 7
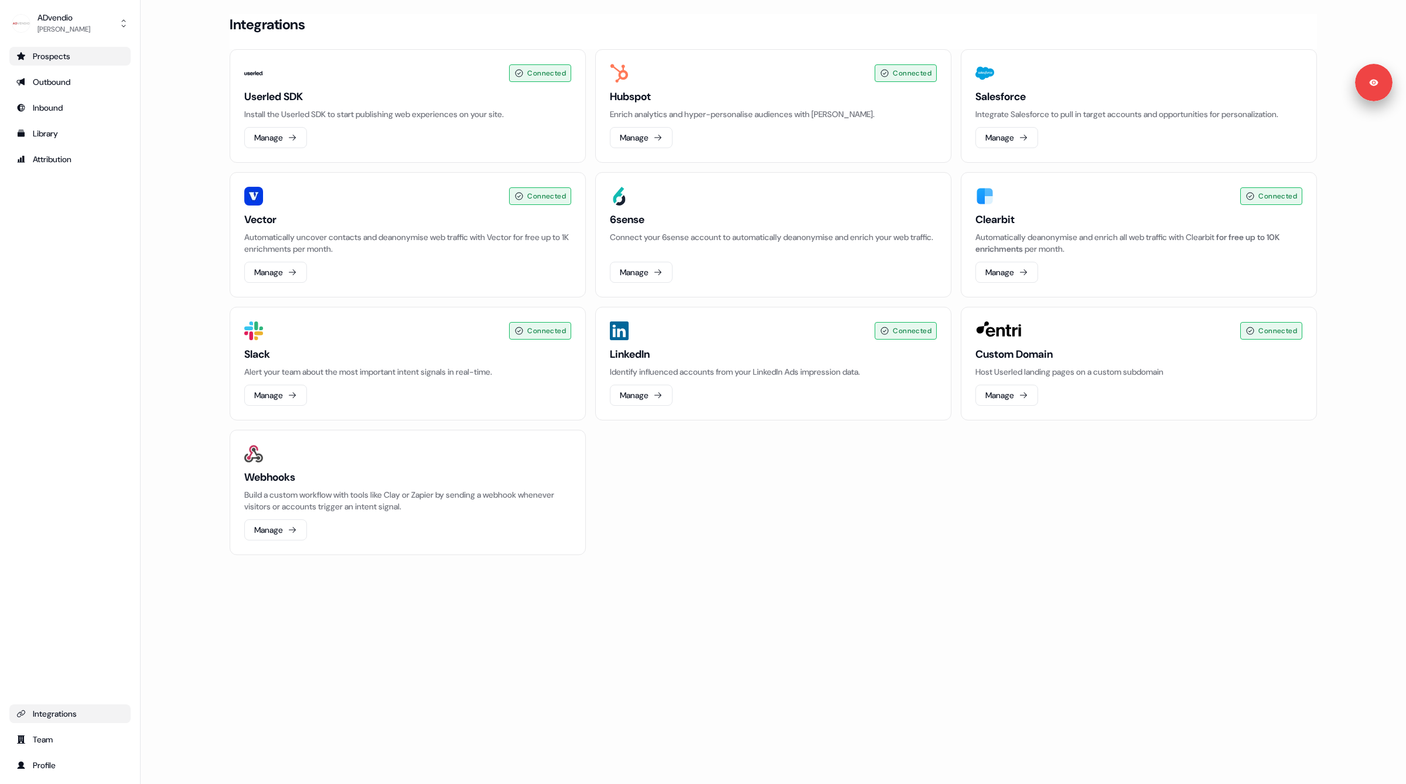
click at [48, 57] on div "Prospects" at bounding box center [69, 56] width 107 height 12
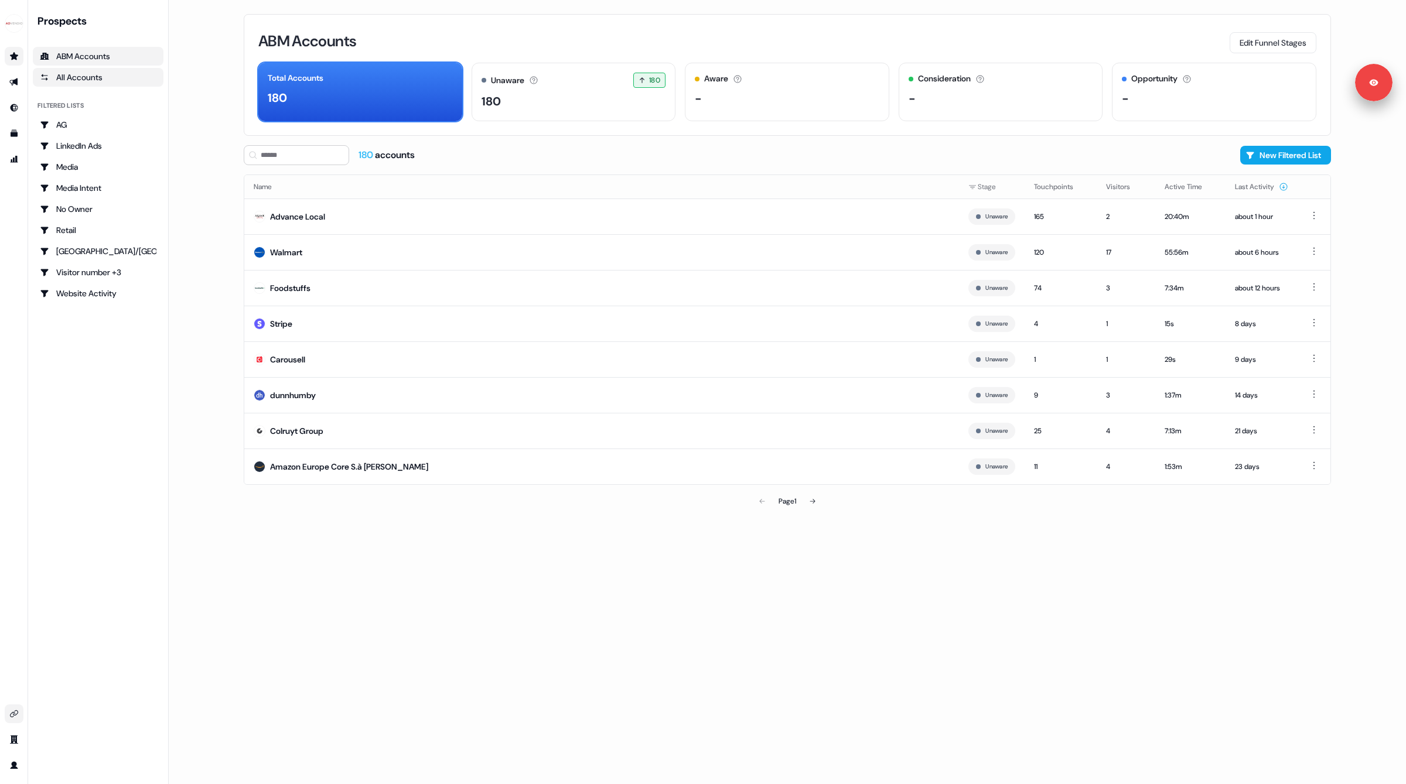
click at [99, 77] on div "All Accounts" at bounding box center [98, 77] width 117 height 12
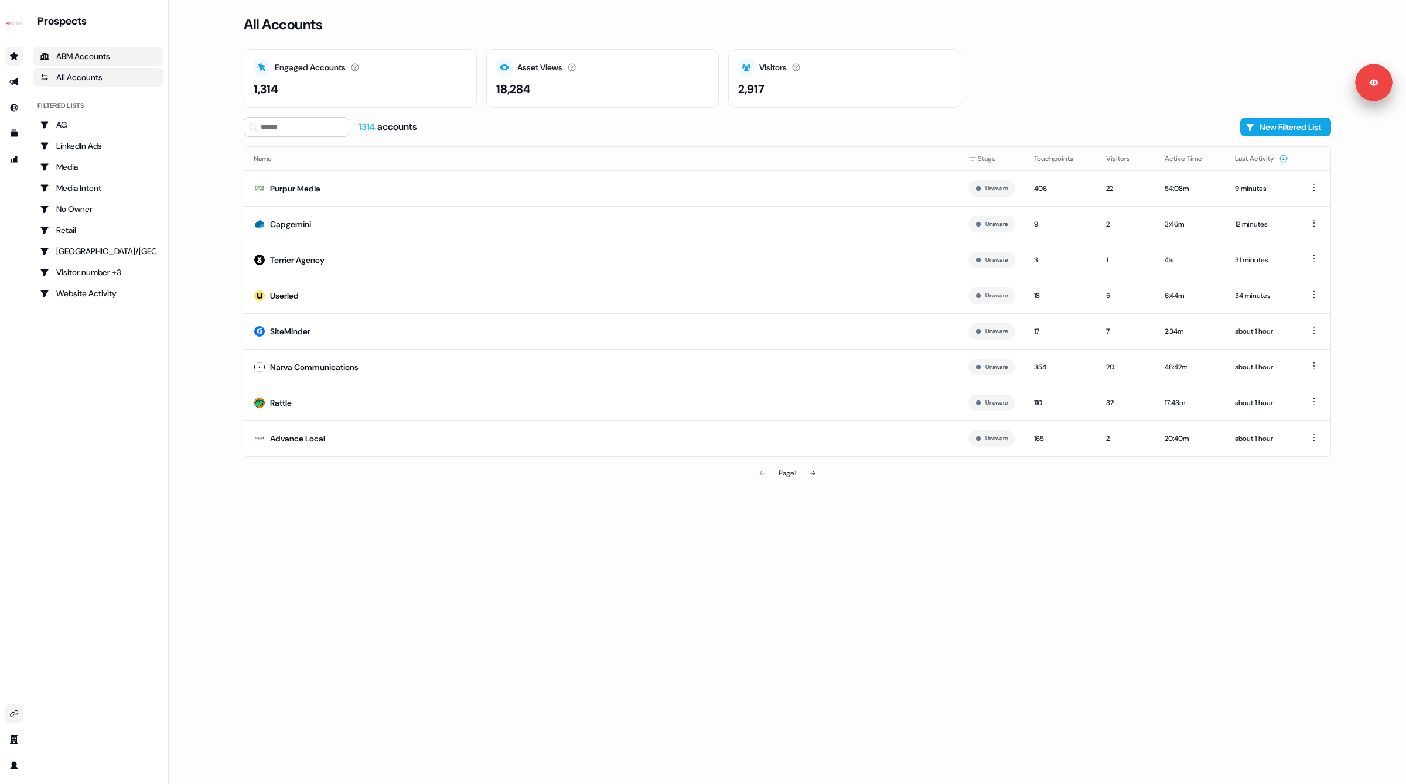
click at [57, 62] on link "ABM Accounts" at bounding box center [98, 56] width 131 height 19
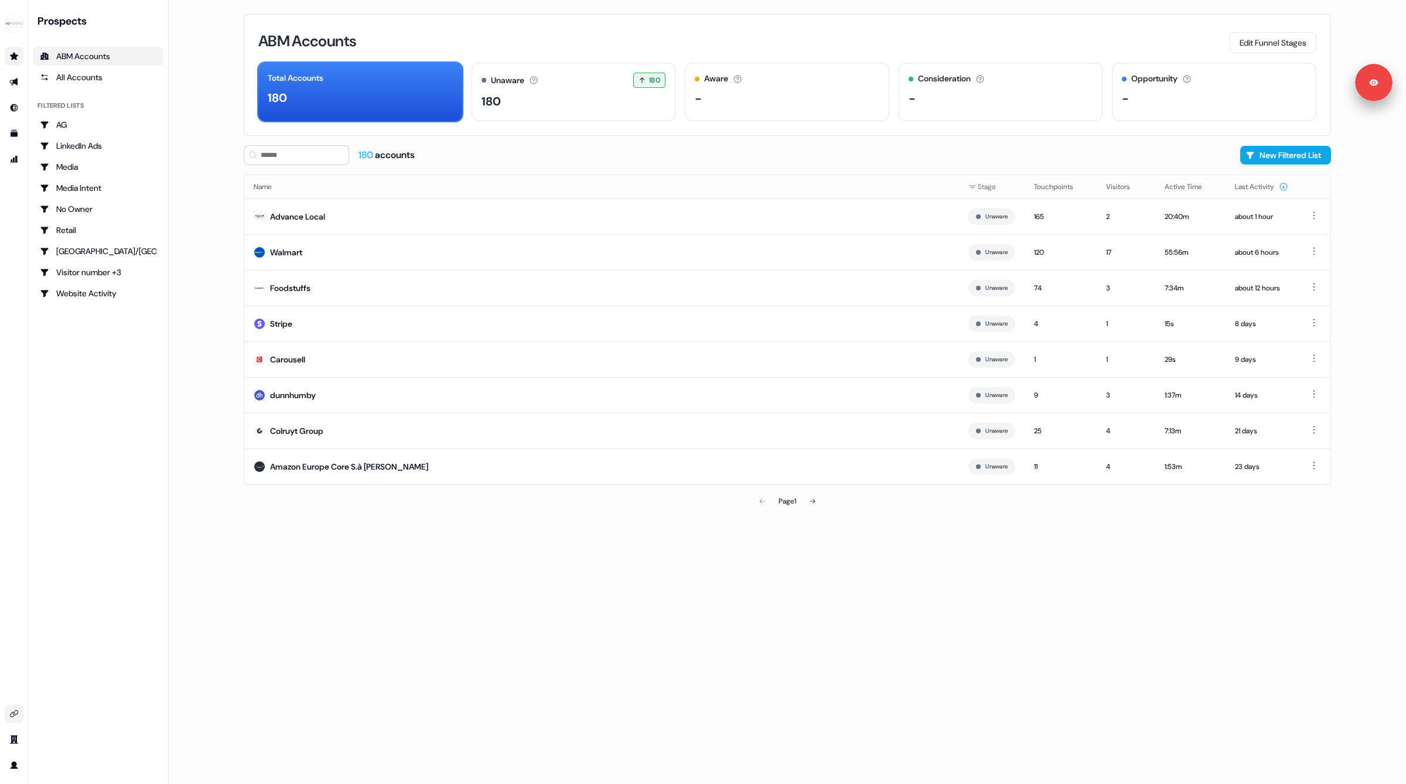
click at [716, 32] on div "ABM Accounts Edit Funnel Stages" at bounding box center [787, 41] width 1058 height 25
click at [1274, 35] on button "Edit Funnel Stages" at bounding box center [1272, 42] width 87 height 21
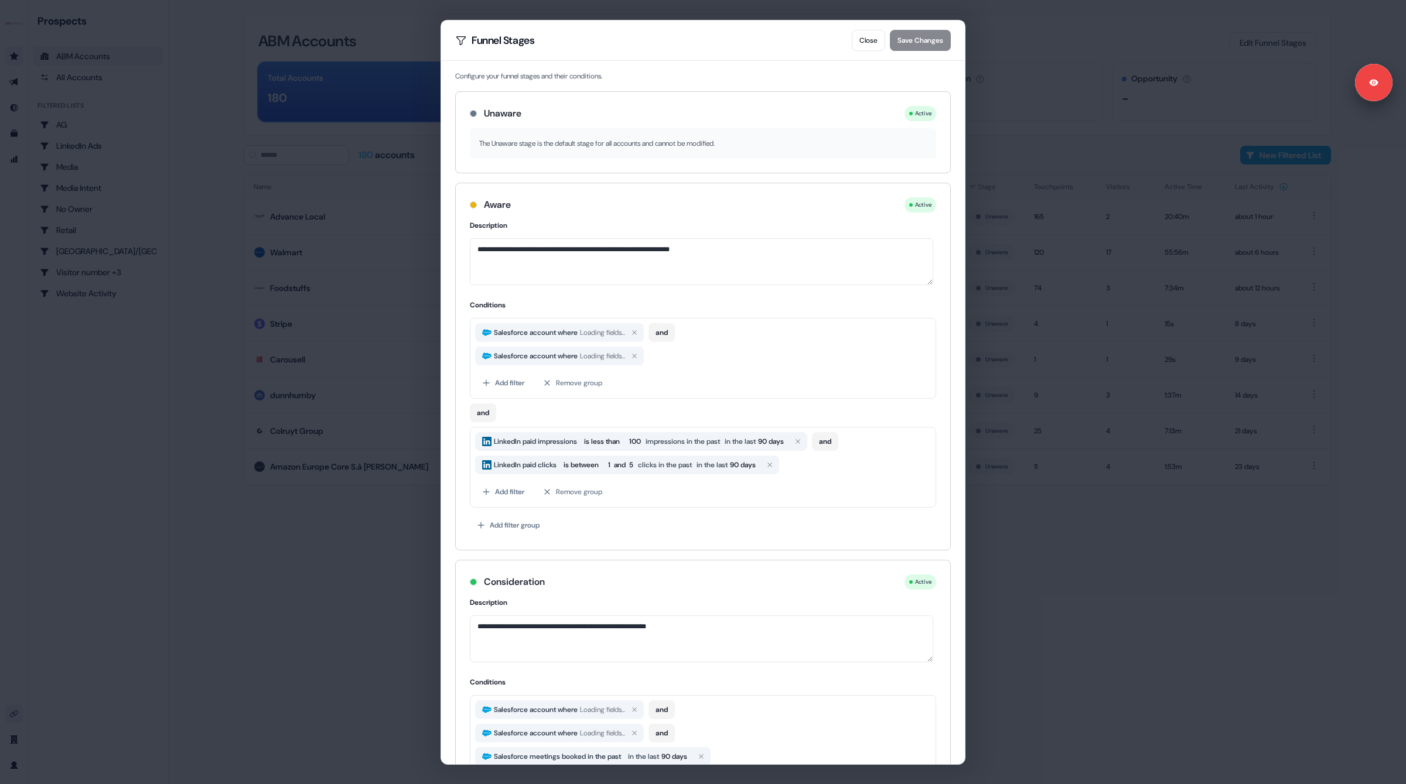
click at [353, 265] on div "**********" at bounding box center [703, 392] width 1406 height 784
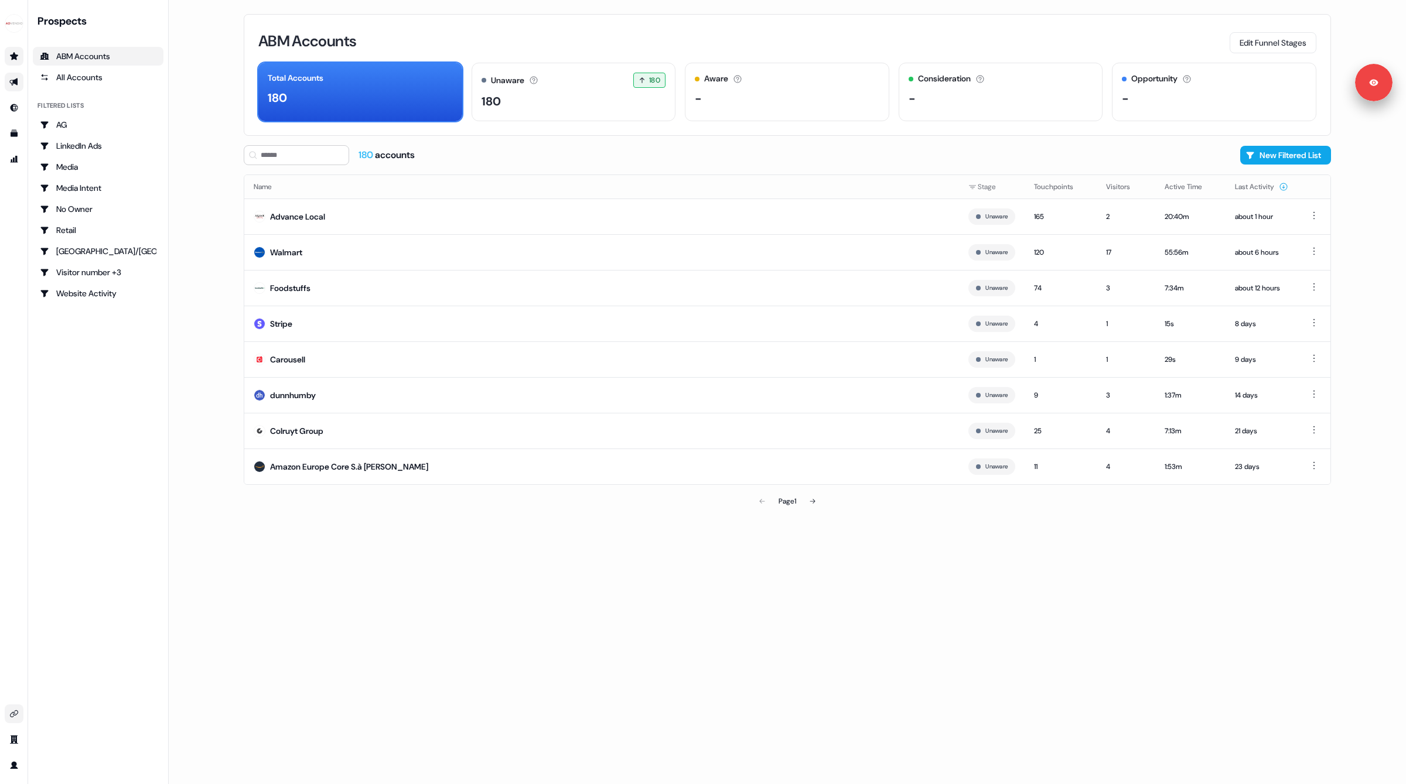
click at [19, 84] on link "Go to outbound experience" at bounding box center [14, 82] width 19 height 19
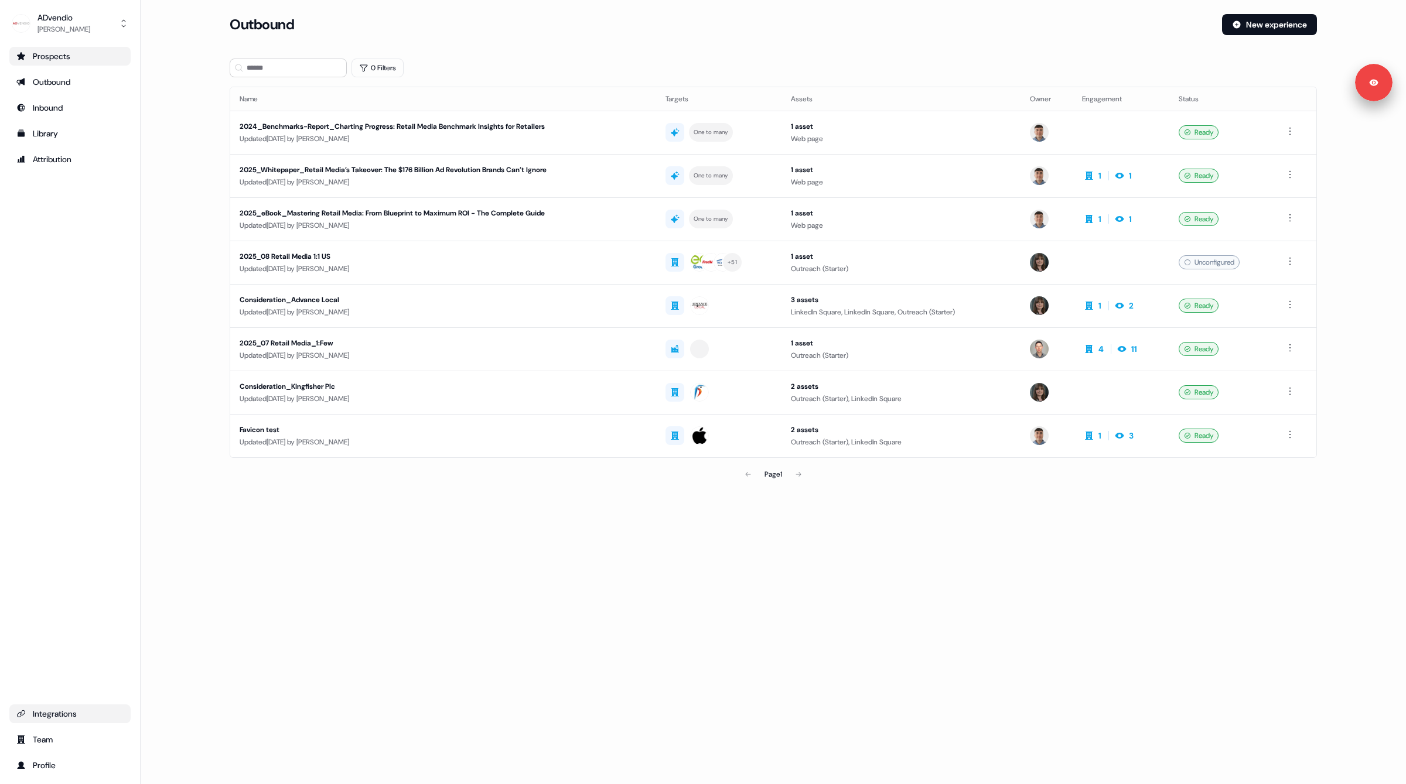
click at [600, 611] on div "Loading... Outbound New experience 0 Filters Name Targets Assets Owner Engageme…" at bounding box center [773, 392] width 1265 height 784
click at [495, 300] on div "Consideration_Advance Local" at bounding box center [415, 300] width 351 height 12
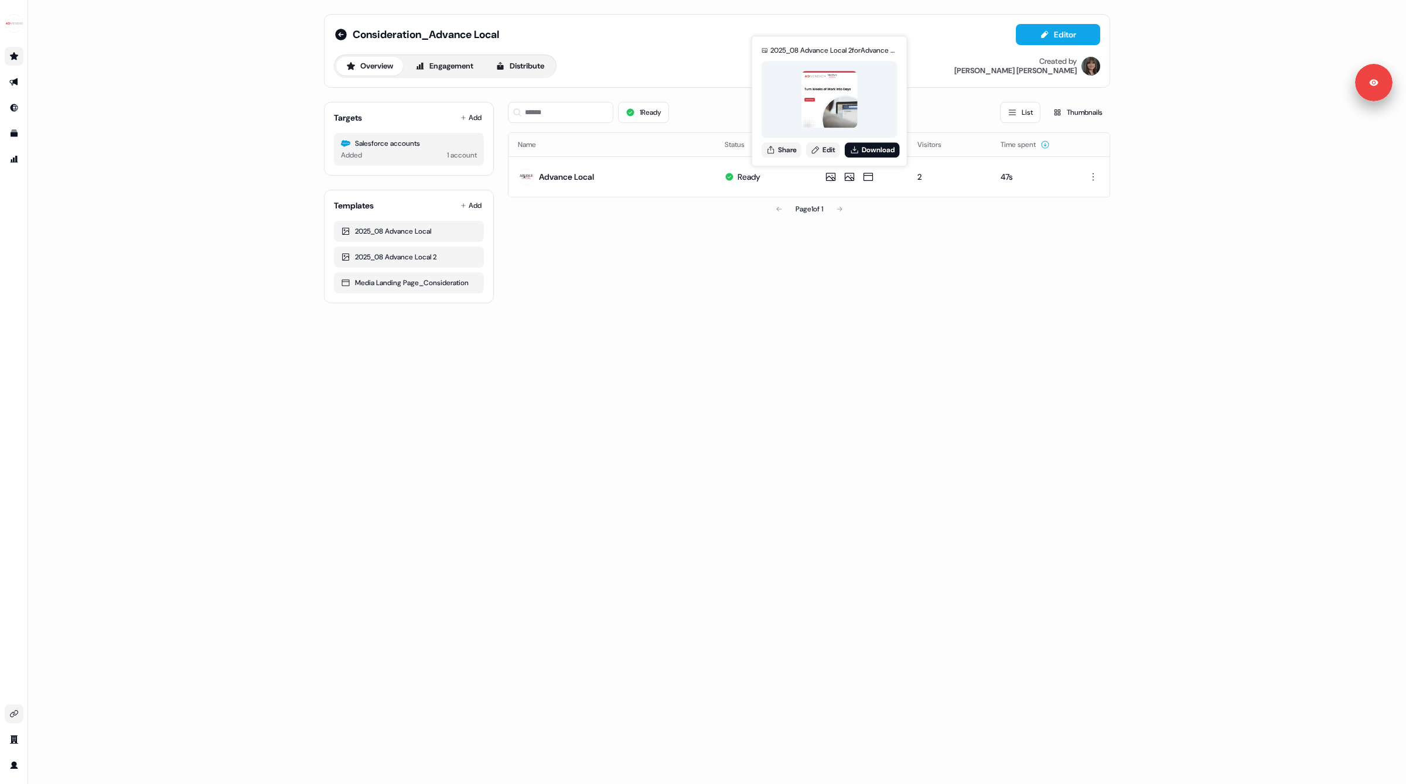
click at [801, 358] on div "Consideration_Advance Local Editor Overview Engagement Distribute Created by [P…" at bounding box center [717, 392] width 1378 height 784
click at [183, 238] on div "Consideration_Advance Local Editor Overview Engagement Distribute Created by [P…" at bounding box center [717, 392] width 1378 height 784
click at [20, 25] on img "side nav menu" at bounding box center [14, 23] width 19 height 19
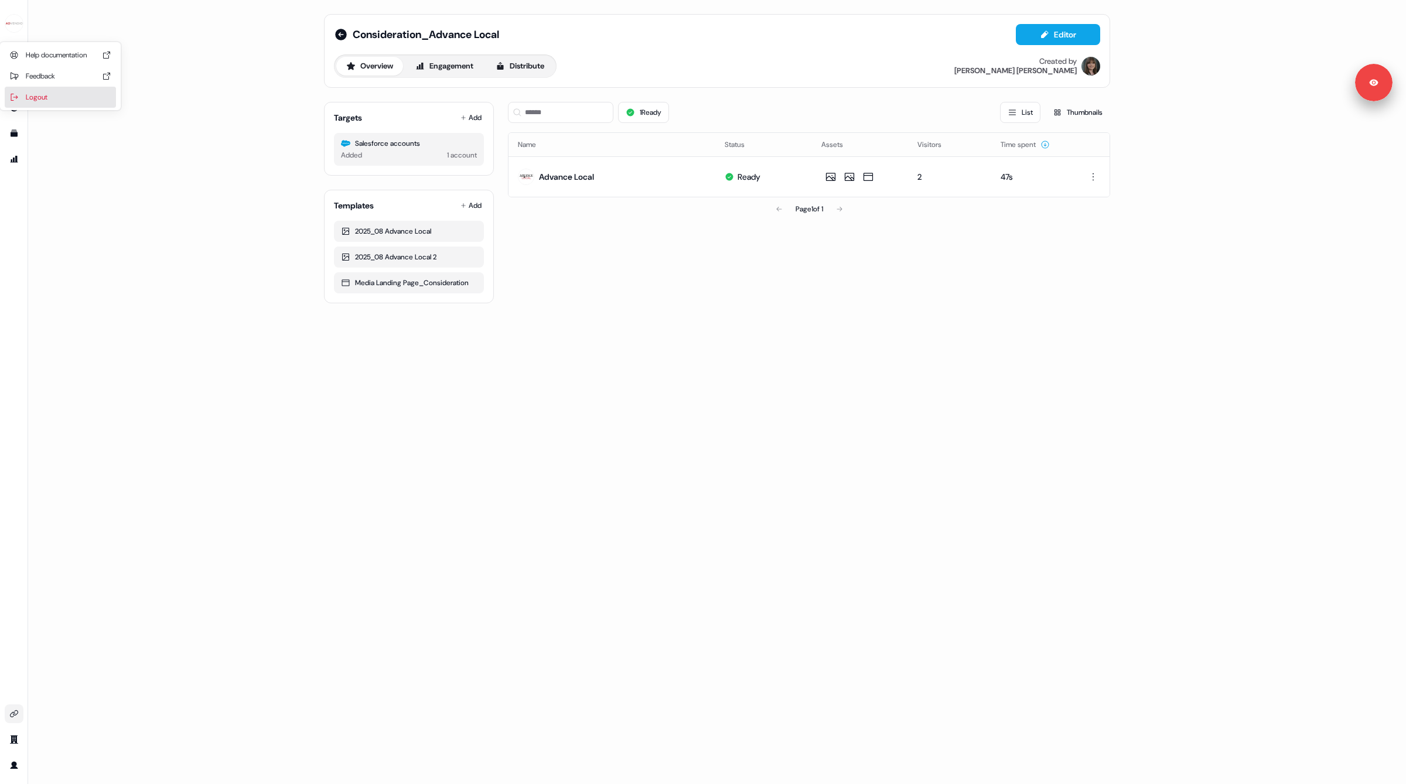
click at [53, 96] on div "Logout" at bounding box center [60, 97] width 111 height 21
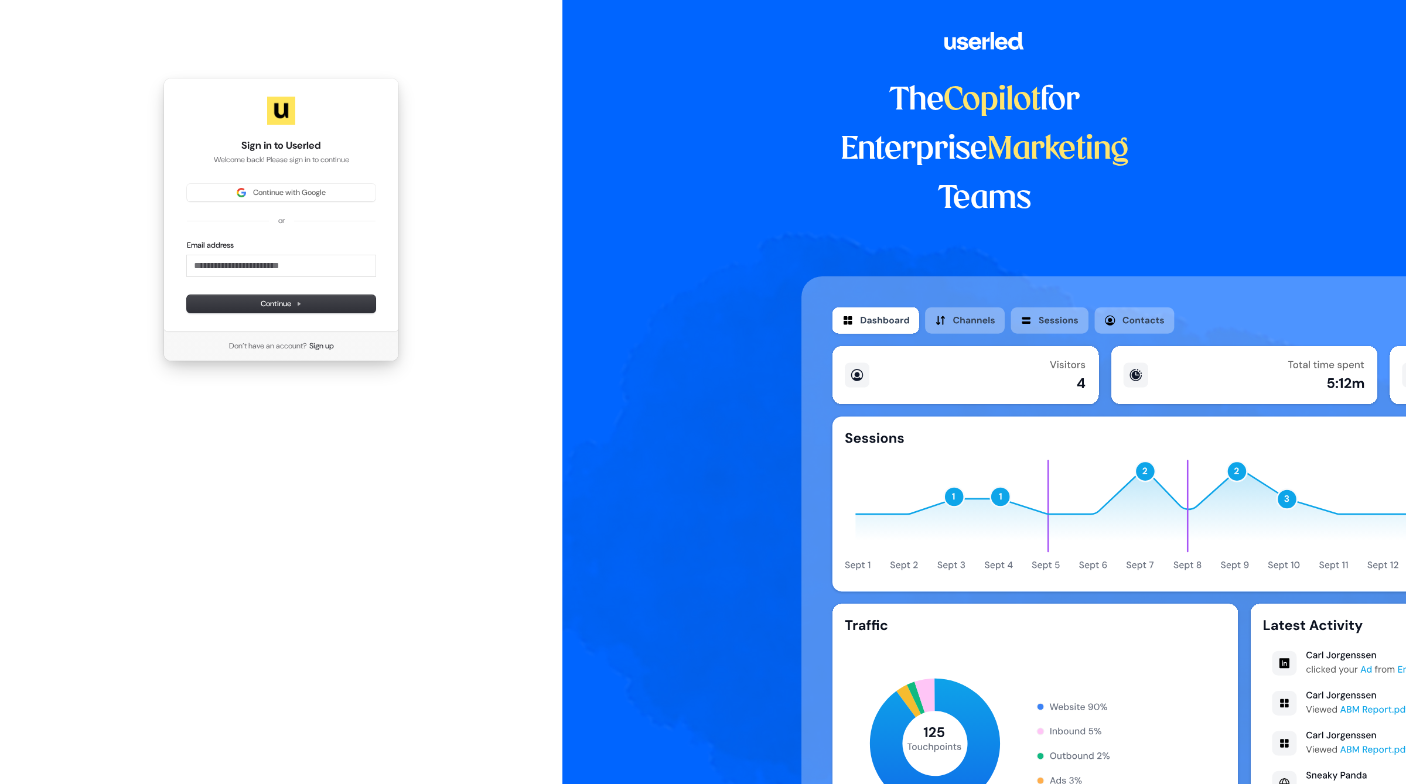
click at [245, 202] on div "Continue with Google or Email address Continue" at bounding box center [281, 248] width 189 height 129
click at [253, 190] on span "Continue with Google" at bounding box center [289, 192] width 73 height 11
